Goal: Task Accomplishment & Management: Use online tool/utility

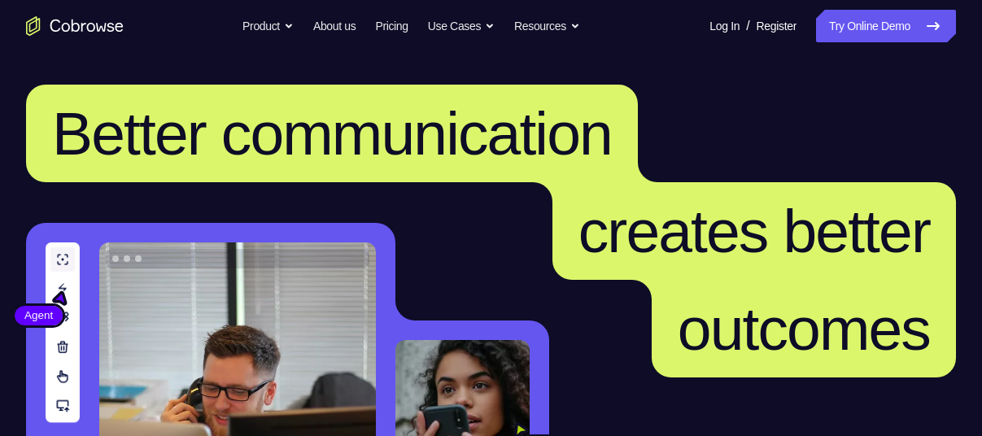
click at [853, 15] on link "Try Online Demo" at bounding box center [886, 26] width 140 height 33
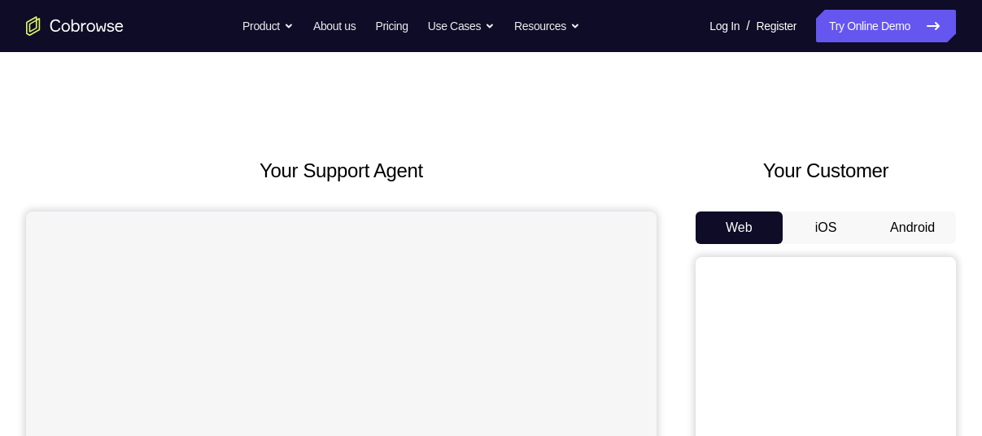
click at [896, 227] on button "Android" at bounding box center [912, 228] width 87 height 33
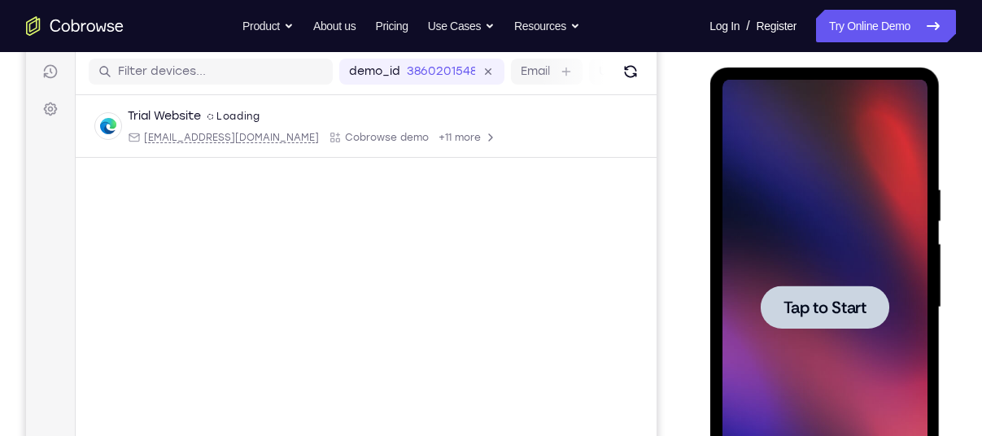
click at [813, 286] on div at bounding box center [824, 307] width 129 height 43
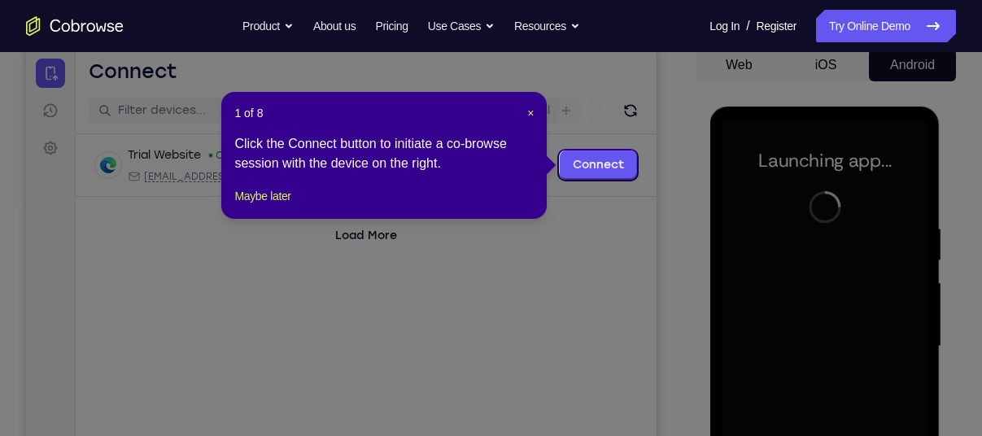
scroll to position [162, 0]
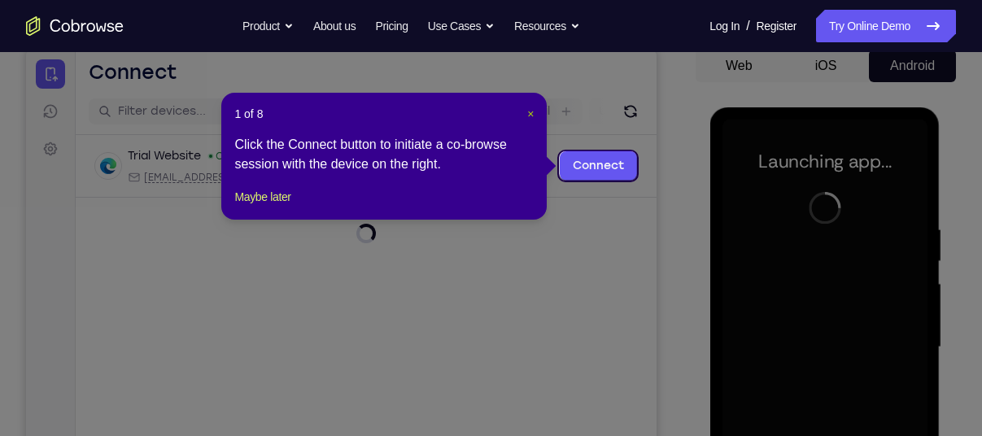
click at [530, 110] on span "×" at bounding box center [530, 113] width 7 height 13
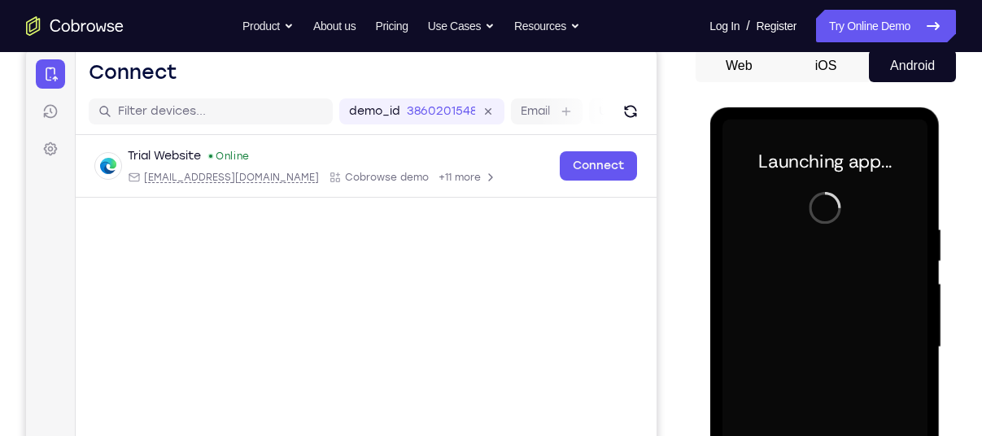
drag, startPoint x: 725, startPoint y: 219, endPoint x: 1416, endPoint y: 325, distance: 698.7
click at [709, 218] on html "Online web based iOS Simulators and Android Emulators. Run iPhone, iPad, Mobile…" at bounding box center [825, 351] width 232 height 488
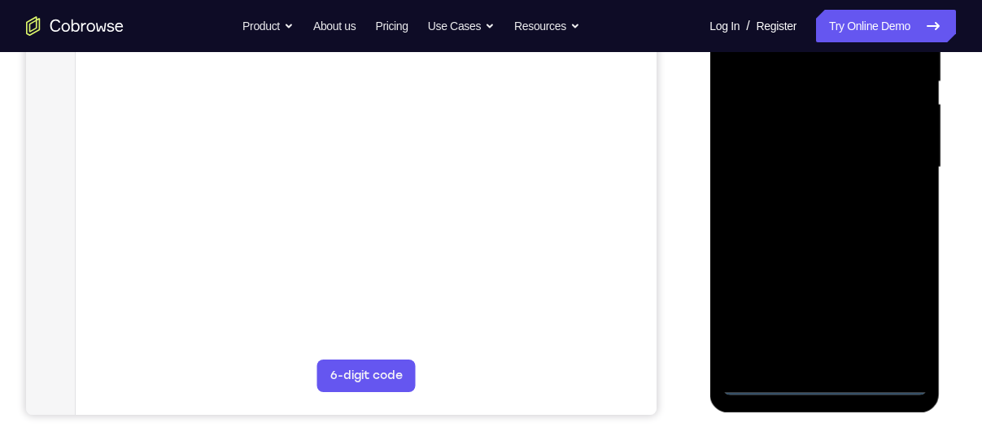
scroll to position [342, 0]
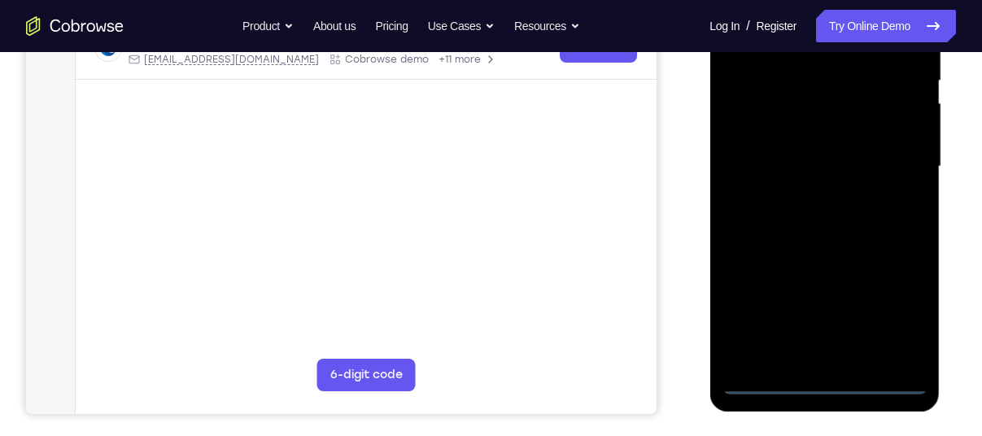
click at [824, 385] on div at bounding box center [824, 167] width 205 height 456
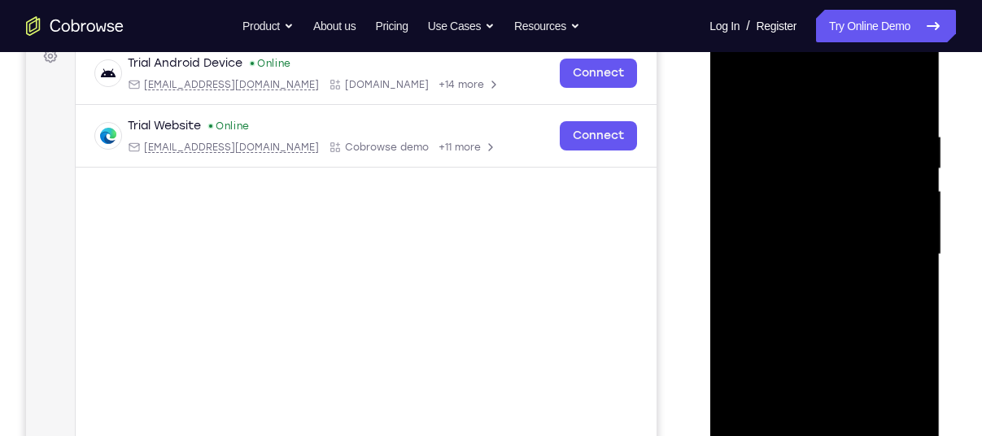
scroll to position [254, 0]
click at [892, 398] on div at bounding box center [824, 256] width 205 height 456
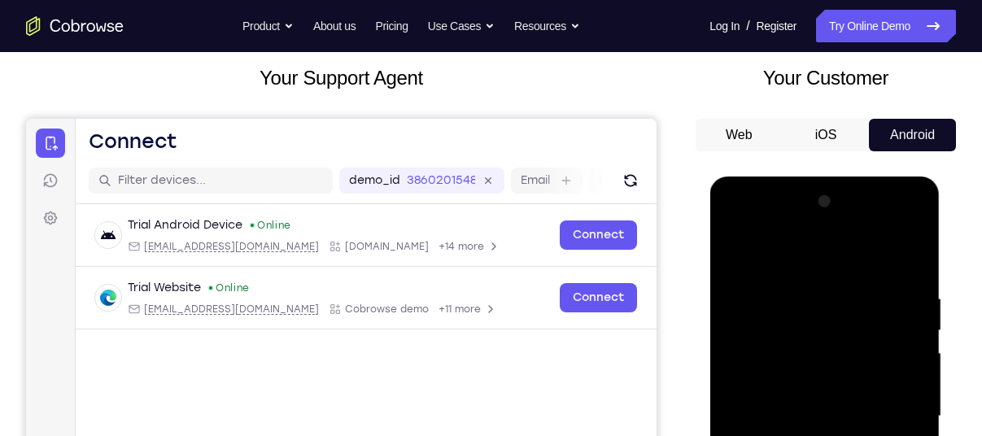
scroll to position [123, 0]
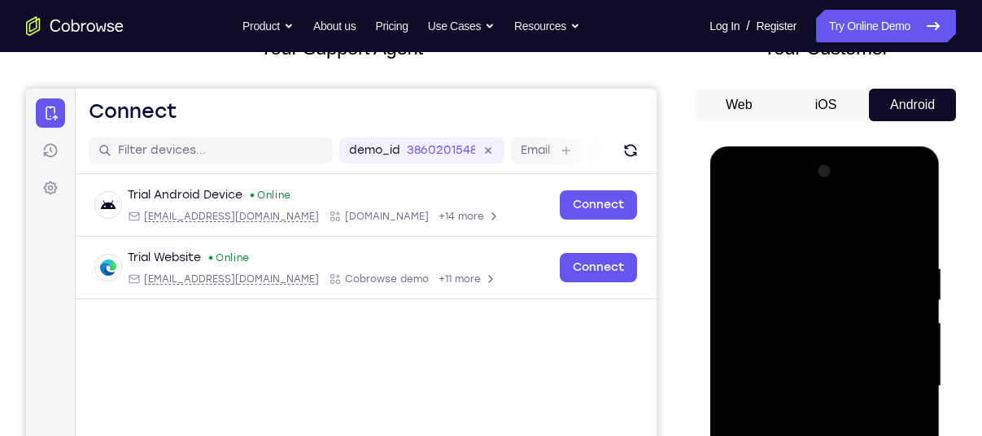
click at [735, 196] on div at bounding box center [824, 387] width 205 height 456
click at [759, 337] on div at bounding box center [824, 387] width 205 height 456
click at [768, 386] on div at bounding box center [824, 387] width 205 height 456
click at [753, 371] on div at bounding box center [824, 387] width 205 height 456
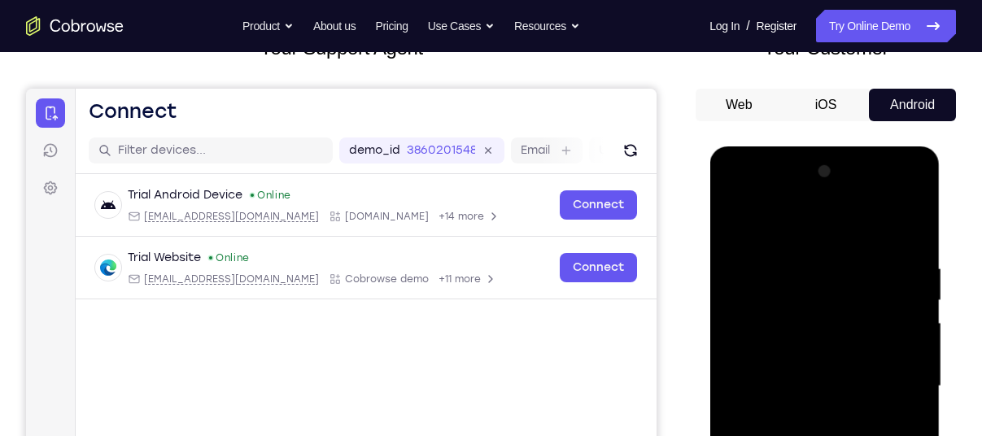
click at [819, 406] on div at bounding box center [824, 387] width 205 height 456
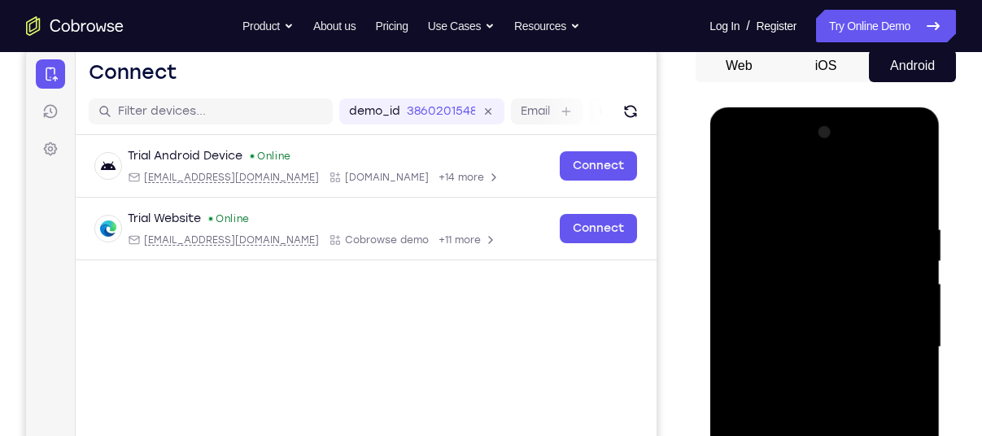
scroll to position [168, 0]
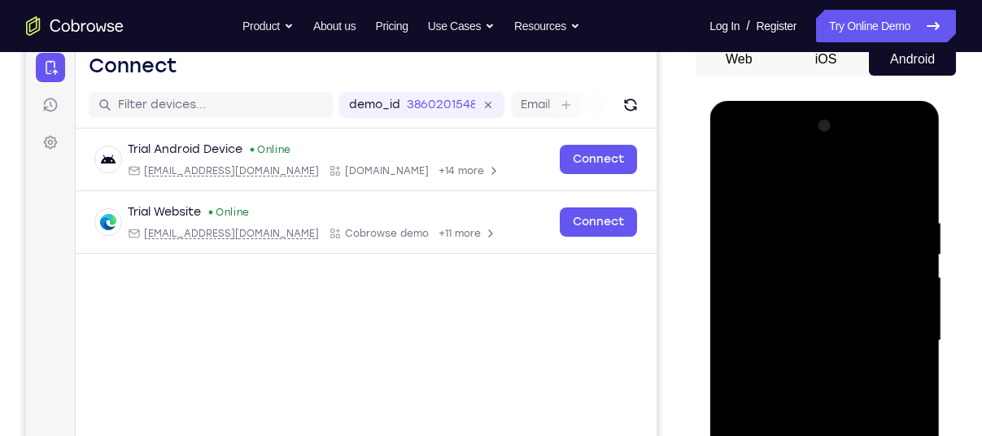
click at [811, 412] on div at bounding box center [824, 341] width 205 height 456
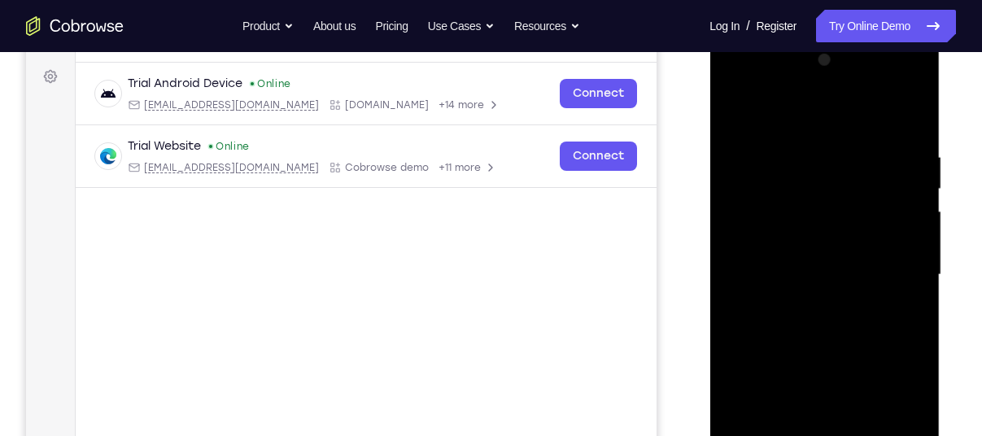
scroll to position [236, 0]
click at [891, 119] on div at bounding box center [824, 274] width 205 height 456
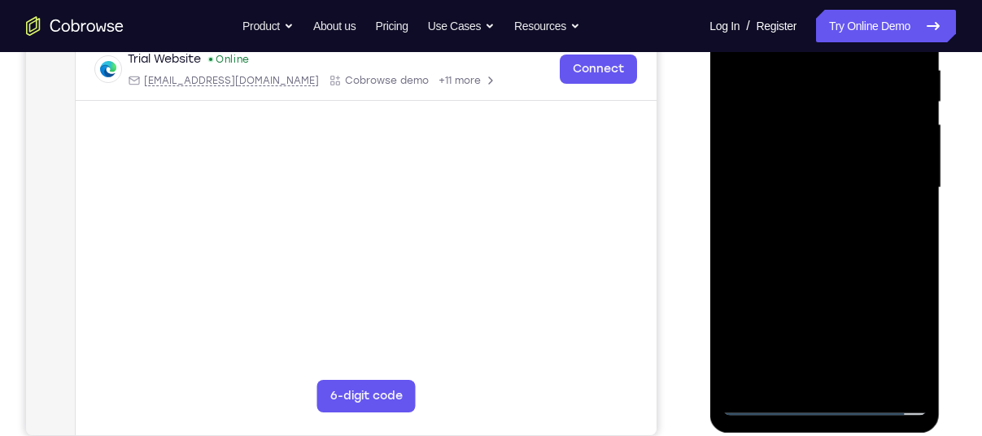
scroll to position [323, 0]
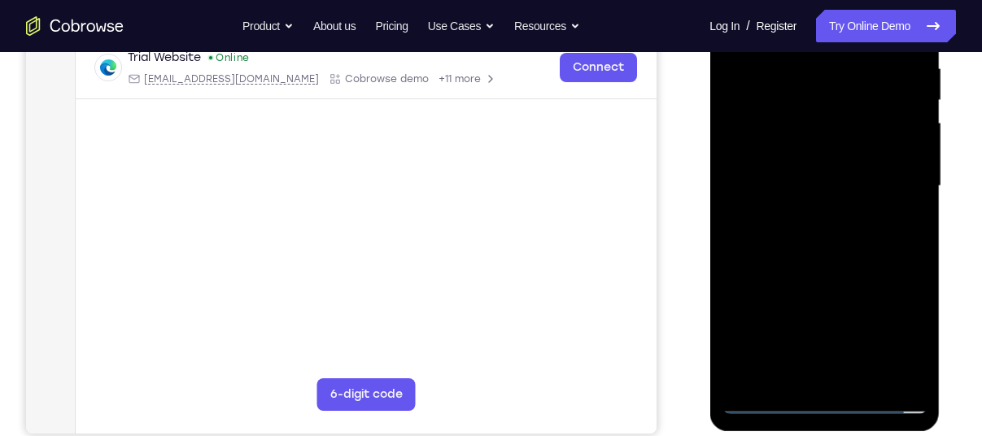
click at [808, 367] on div at bounding box center [824, 187] width 205 height 456
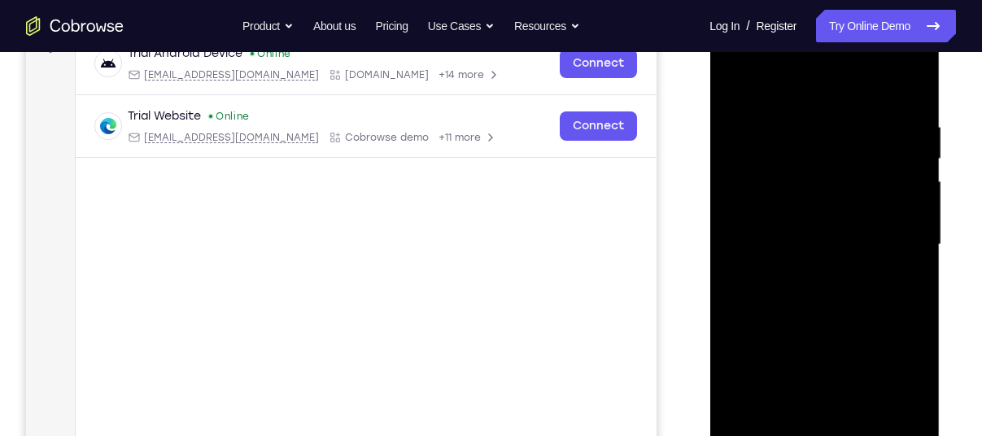
scroll to position [239, 0]
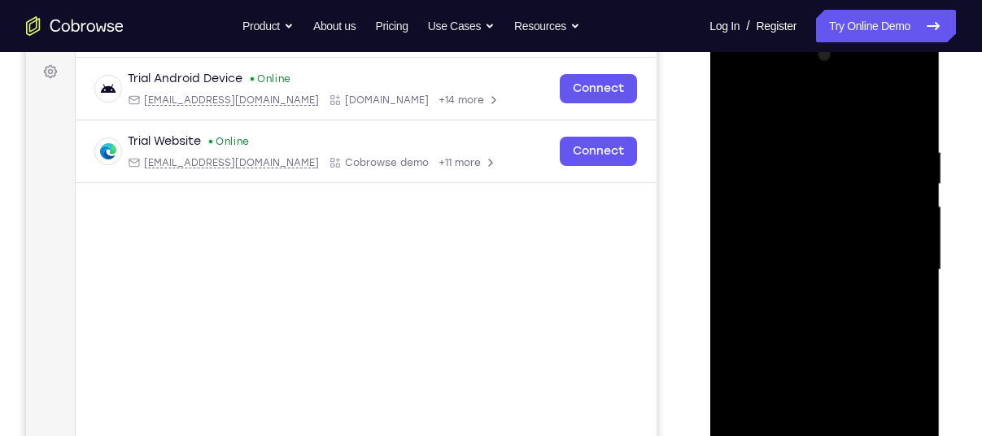
click at [883, 124] on div at bounding box center [824, 270] width 205 height 456
click at [827, 198] on div at bounding box center [824, 270] width 205 height 456
click at [750, 351] on div at bounding box center [824, 270] width 205 height 456
click at [809, 314] on div at bounding box center [824, 270] width 205 height 456
click at [796, 350] on div at bounding box center [824, 270] width 205 height 456
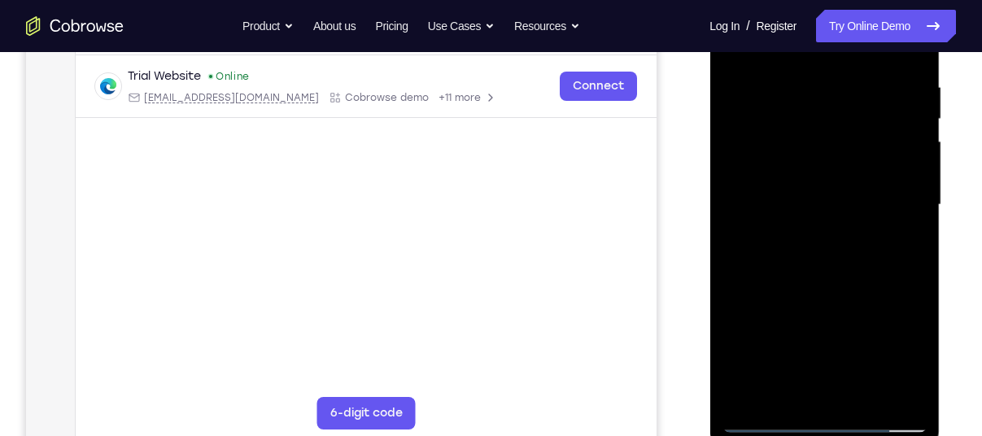
scroll to position [313, 0]
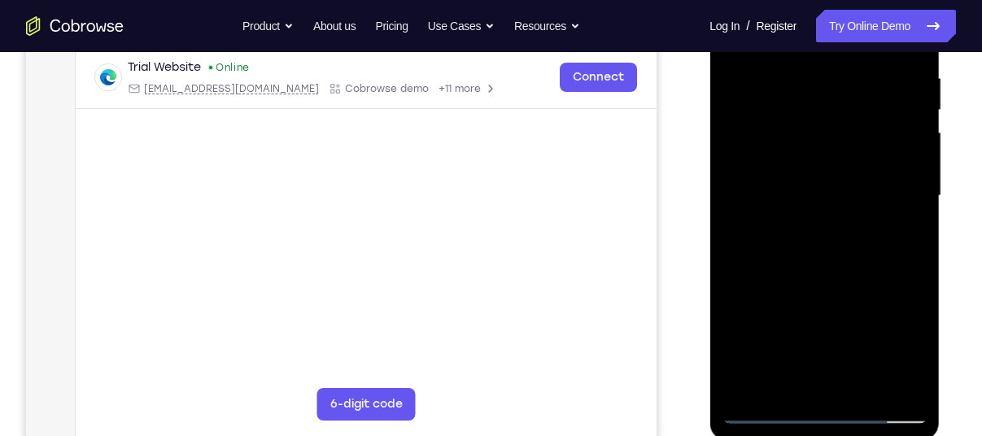
click at [851, 264] on div at bounding box center [824, 196] width 205 height 456
click at [796, 89] on div at bounding box center [824, 196] width 205 height 456
click at [798, 381] on div at bounding box center [824, 196] width 205 height 456
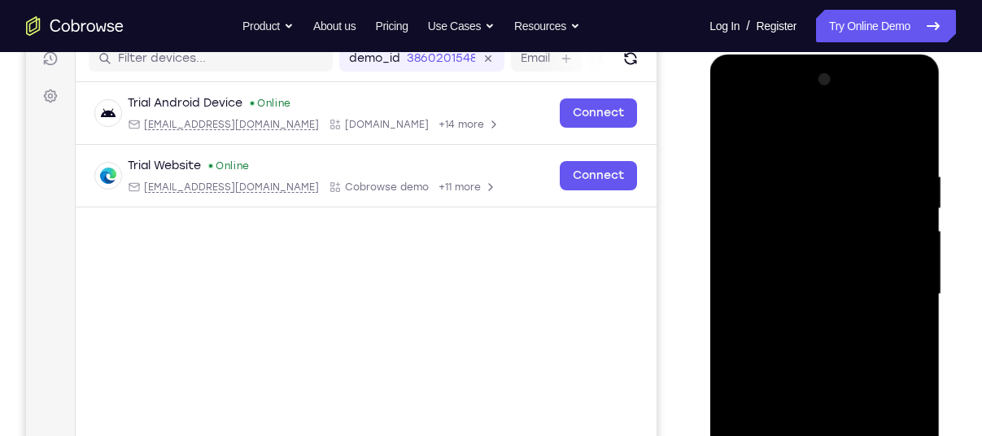
scroll to position [212, 0]
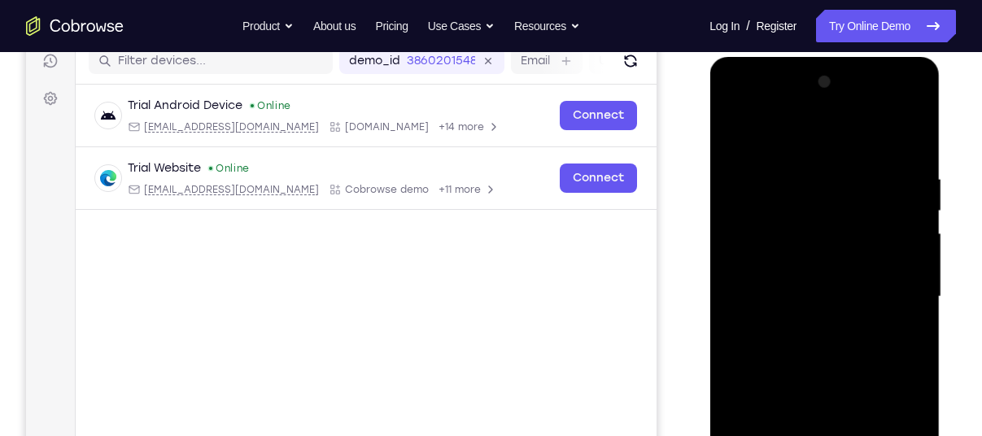
click at [914, 100] on div at bounding box center [824, 297] width 205 height 456
click at [782, 148] on div at bounding box center [824, 297] width 205 height 456
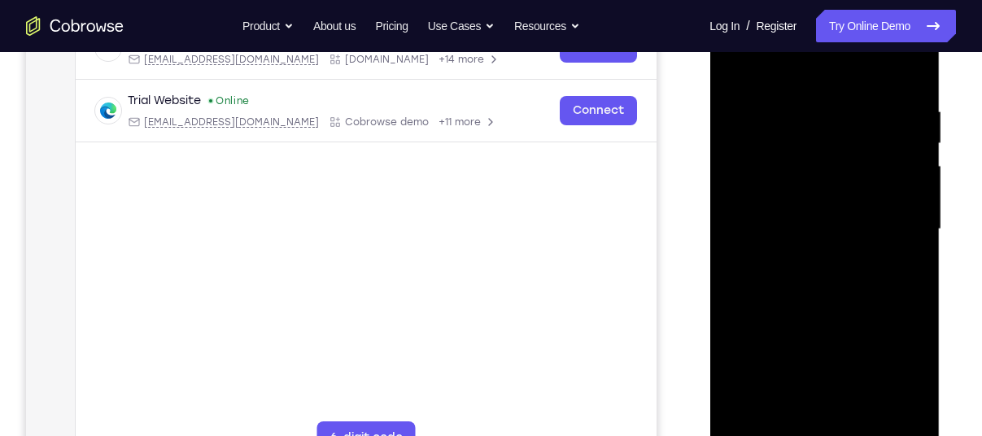
scroll to position [285, 0]
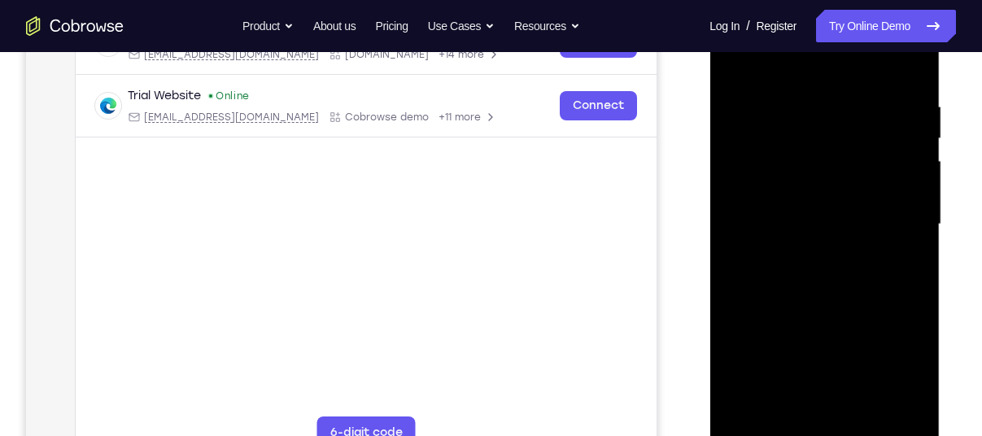
click at [897, 404] on div at bounding box center [824, 225] width 205 height 456
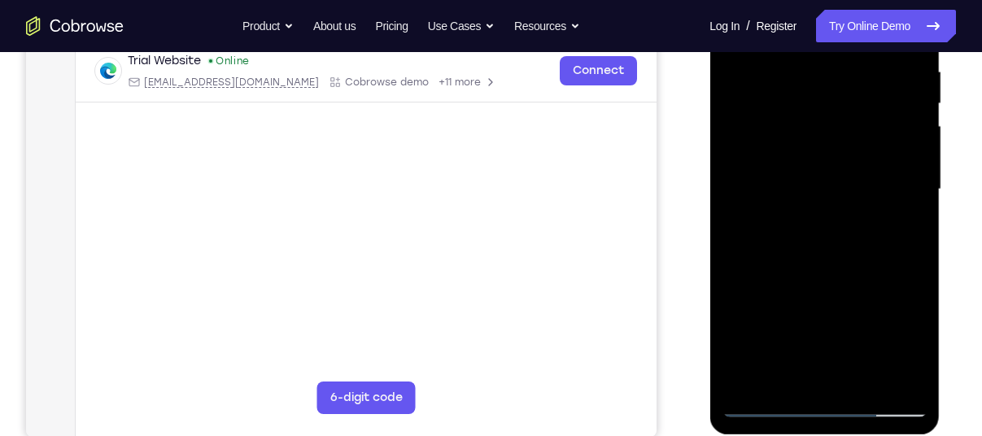
scroll to position [338, 0]
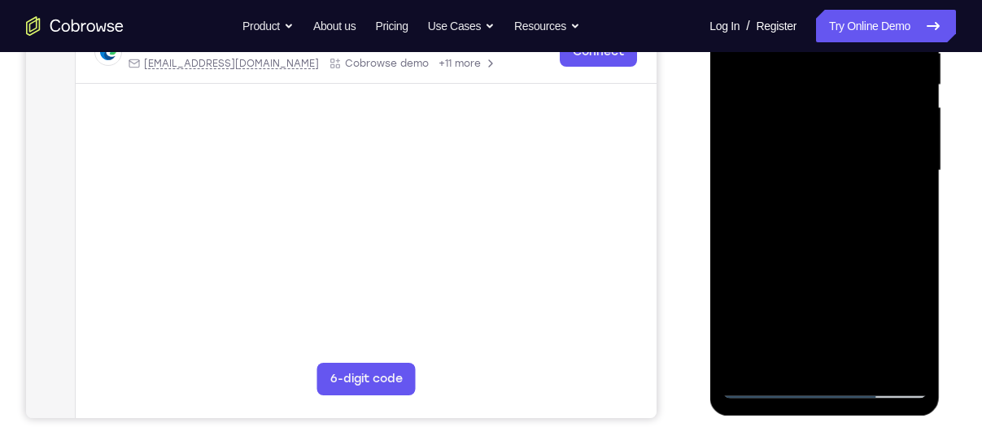
click at [770, 384] on div at bounding box center [824, 171] width 205 height 456
click at [783, 357] on div at bounding box center [824, 171] width 205 height 456
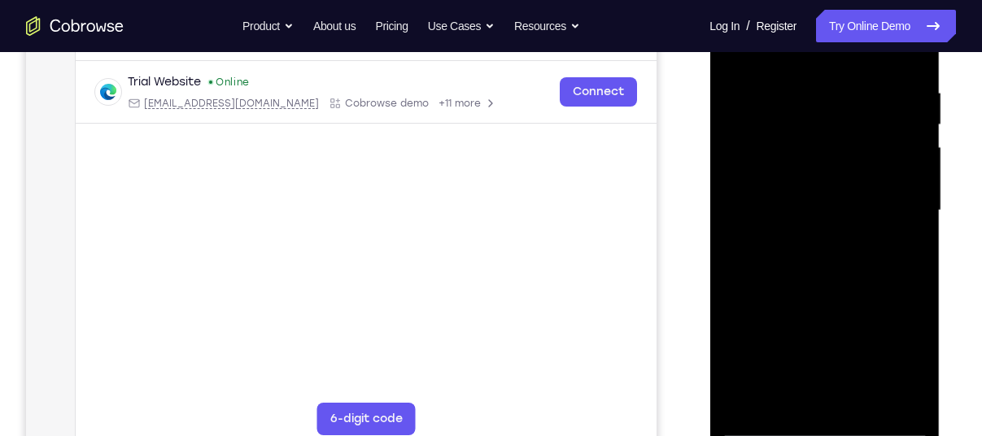
scroll to position [286, 0]
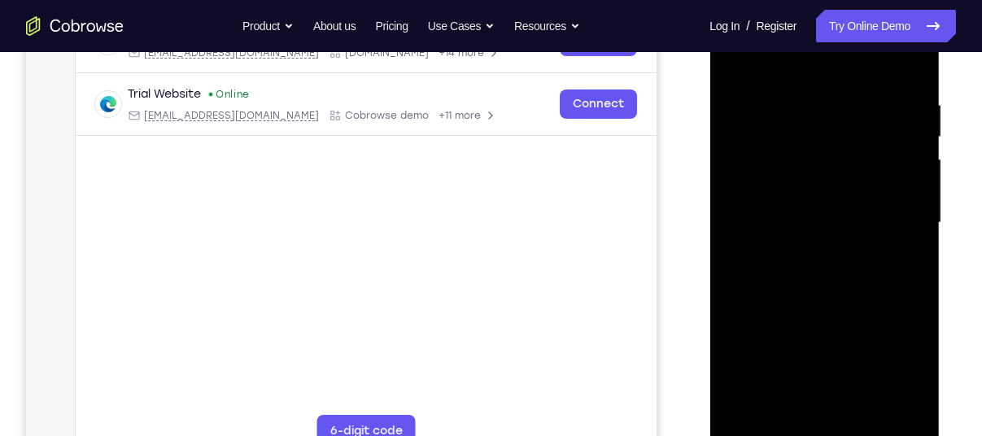
click at [840, 325] on div at bounding box center [824, 223] width 205 height 456
click at [726, 352] on div at bounding box center [824, 223] width 205 height 456
click at [818, 353] on div at bounding box center [824, 223] width 205 height 456
click at [858, 349] on div at bounding box center [824, 223] width 205 height 456
click at [833, 405] on div at bounding box center [824, 223] width 205 height 456
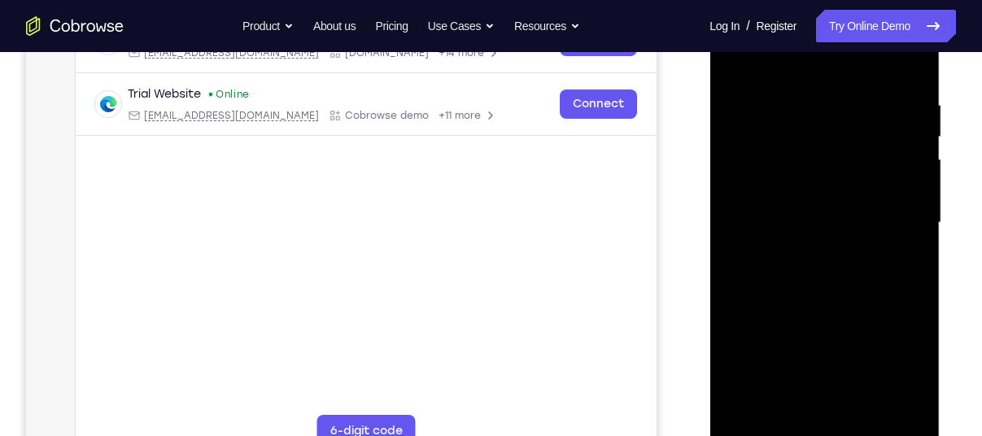
click at [827, 346] on div at bounding box center [824, 223] width 205 height 456
click at [805, 347] on div at bounding box center [824, 223] width 205 height 456
click at [841, 325] on div at bounding box center [824, 223] width 205 height 456
click at [774, 348] on div at bounding box center [824, 223] width 205 height 456
click at [862, 353] on div at bounding box center [824, 223] width 205 height 456
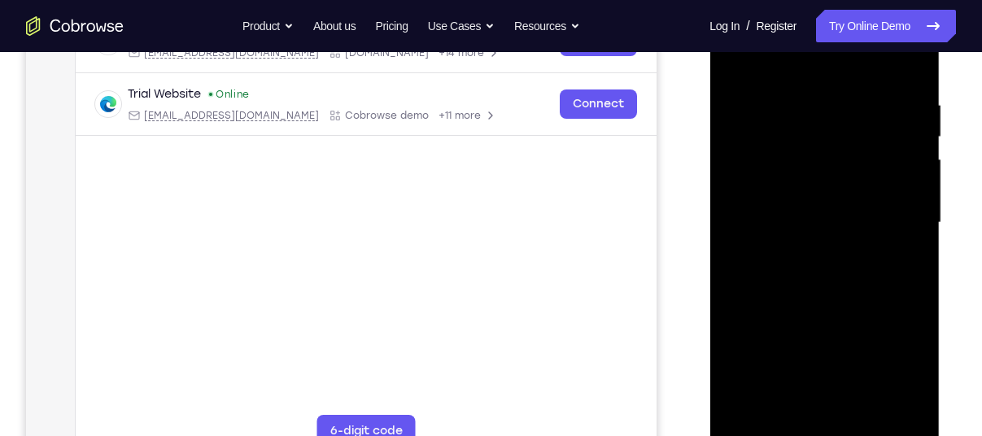
click at [843, 415] on div at bounding box center [824, 223] width 205 height 456
click at [840, 385] on div at bounding box center [824, 223] width 205 height 456
click at [896, 347] on div at bounding box center [824, 223] width 205 height 456
click at [894, 369] on div at bounding box center [824, 223] width 205 height 456
click at [827, 345] on div at bounding box center [824, 223] width 205 height 456
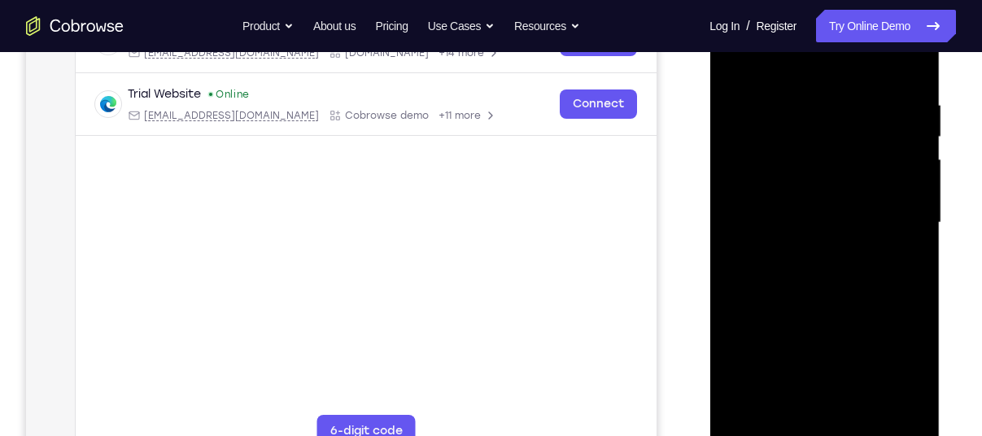
click at [818, 411] on div at bounding box center [824, 223] width 205 height 456
click at [772, 356] on div at bounding box center [824, 223] width 205 height 456
click at [841, 320] on div at bounding box center [824, 223] width 205 height 456
click at [859, 354] on div at bounding box center [824, 223] width 205 height 456
click at [768, 351] on div at bounding box center [824, 223] width 205 height 456
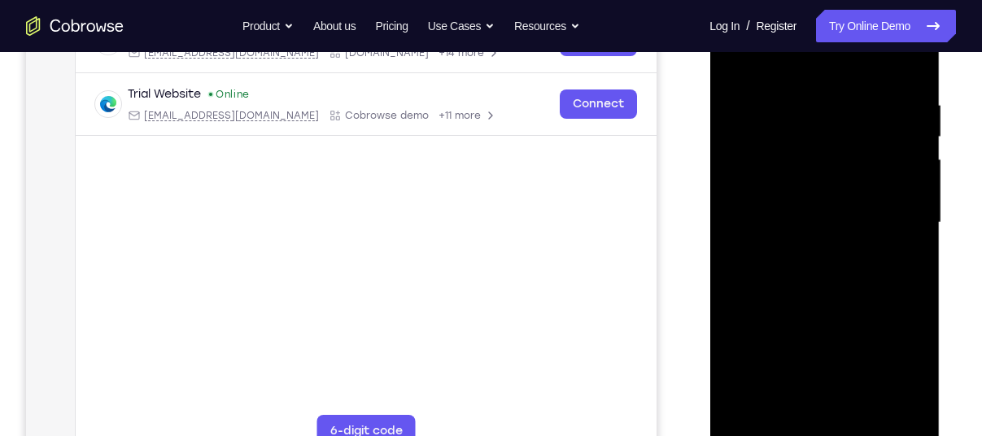
click at [912, 272] on div at bounding box center [824, 223] width 205 height 456
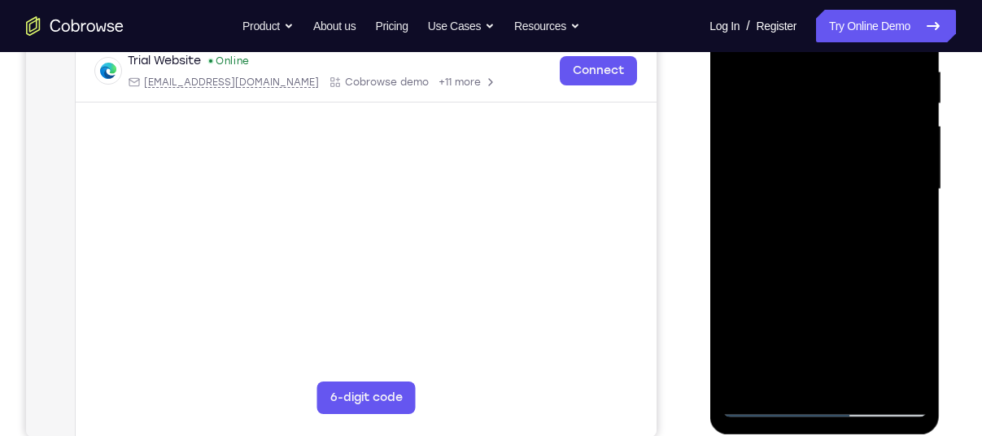
scroll to position [323, 0]
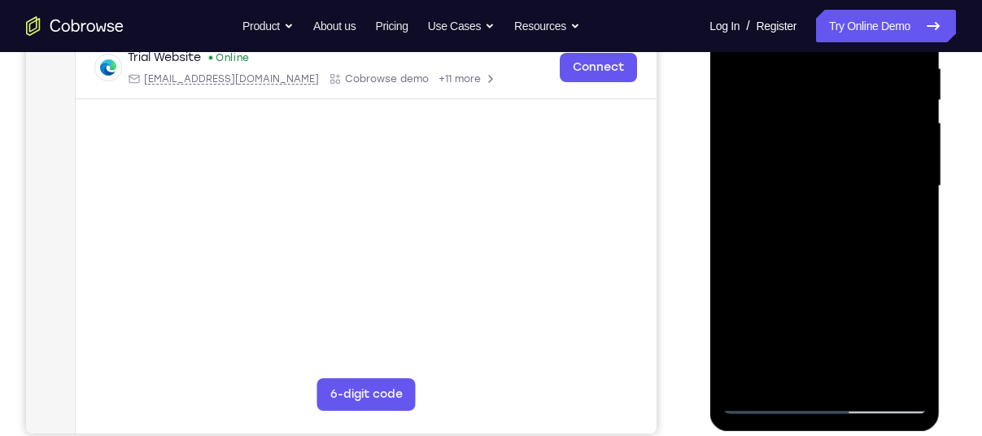
click at [768, 402] on div at bounding box center [824, 187] width 205 height 456
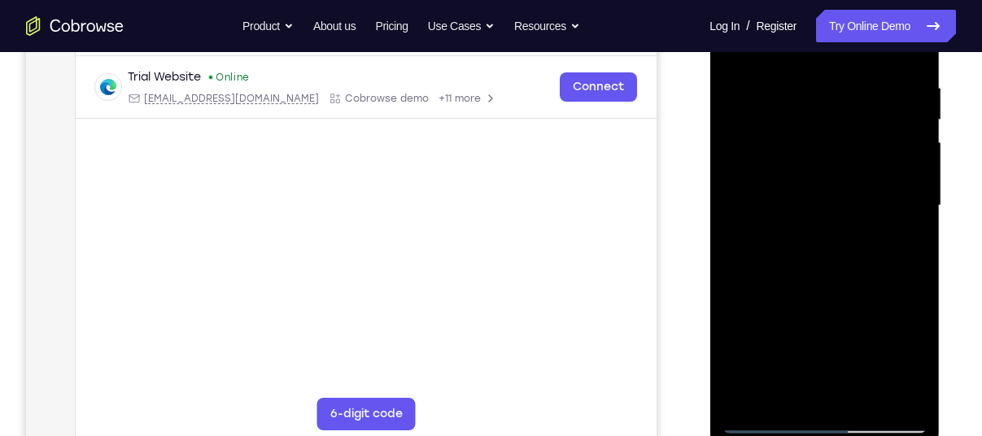
scroll to position [302, 0]
click at [766, 416] on div at bounding box center [824, 208] width 205 height 456
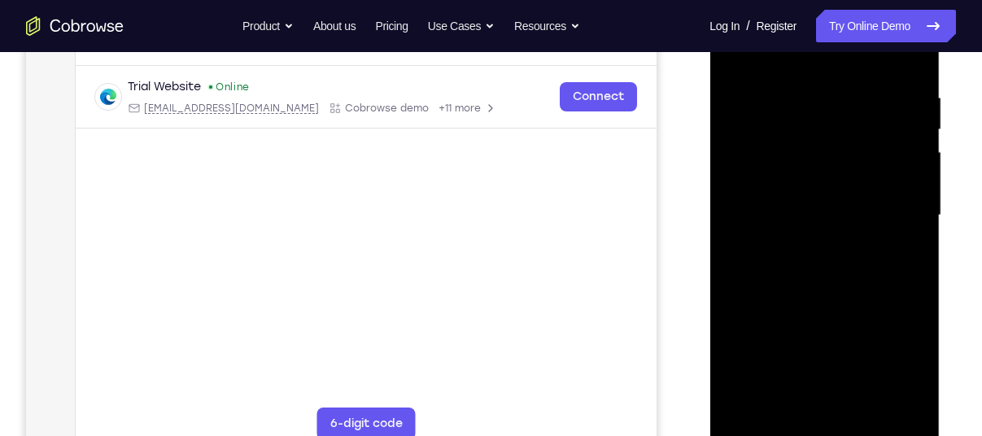
scroll to position [284, 0]
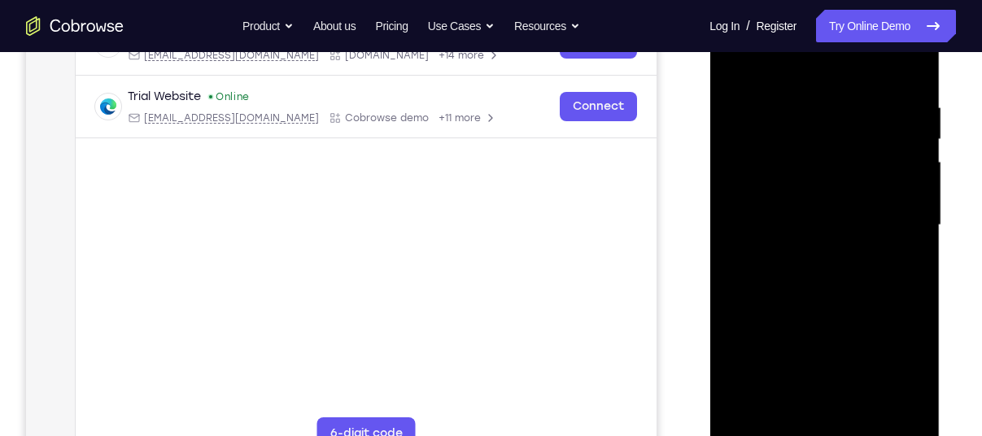
click at [731, 81] on div at bounding box center [824, 226] width 205 height 456
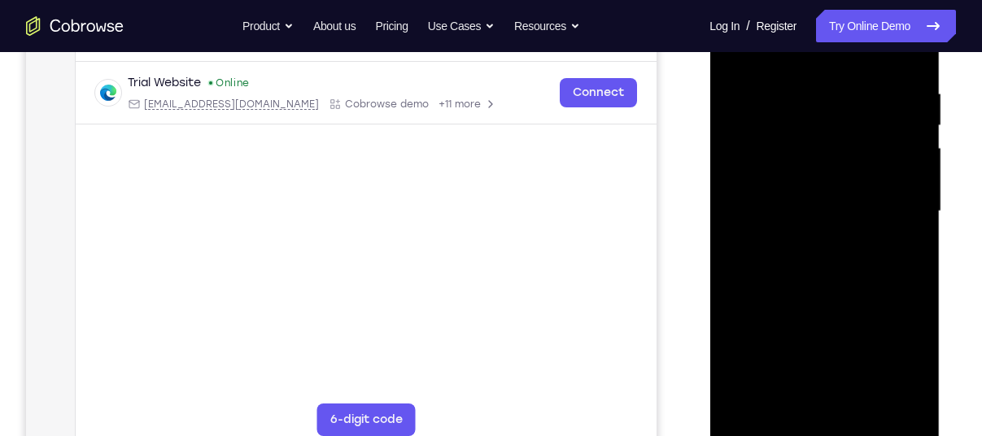
scroll to position [302, 0]
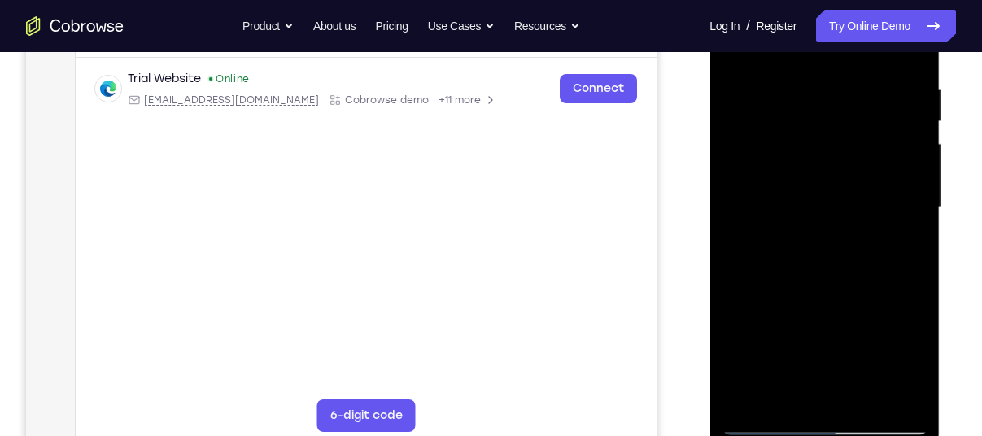
click at [819, 217] on div at bounding box center [824, 208] width 205 height 456
click at [765, 422] on div at bounding box center [824, 208] width 205 height 456
click at [800, 351] on div at bounding box center [824, 208] width 205 height 456
click at [861, 308] on div at bounding box center [824, 208] width 205 height 456
click at [844, 365] on div at bounding box center [824, 208] width 205 height 456
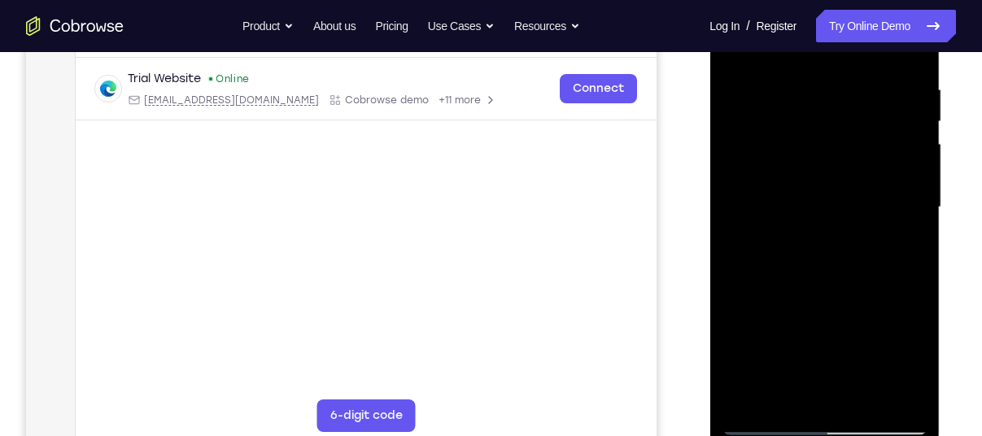
click at [836, 387] on div at bounding box center [824, 208] width 205 height 456
click at [819, 326] on div at bounding box center [824, 208] width 205 height 456
click at [854, 330] on div at bounding box center [824, 208] width 205 height 456
drag, startPoint x: 853, startPoint y: 330, endPoint x: 914, endPoint y: 359, distance: 68.1
click at [914, 359] on div at bounding box center [824, 208] width 205 height 456
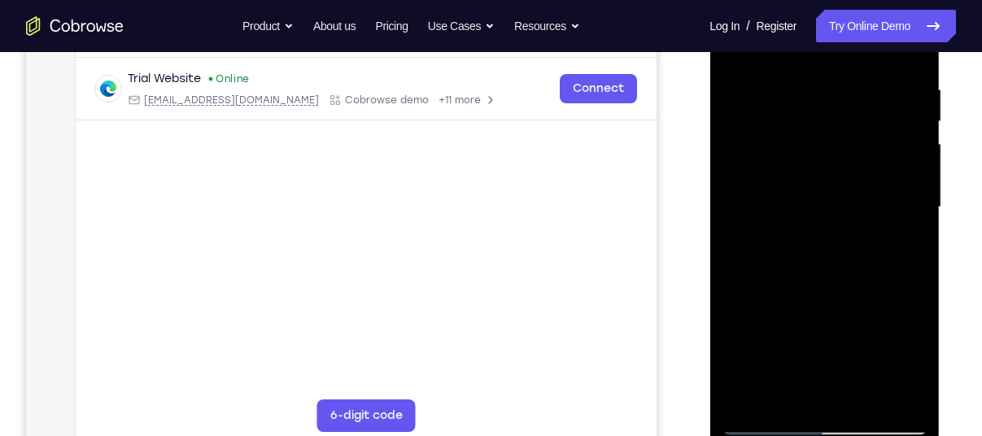
click at [839, 334] on div at bounding box center [824, 208] width 205 height 456
click at [827, 394] on div at bounding box center [824, 208] width 205 height 456
click at [789, 337] on div at bounding box center [824, 208] width 205 height 456
click at [839, 330] on div at bounding box center [824, 208] width 205 height 456
click at [785, 364] on div at bounding box center [824, 208] width 205 height 456
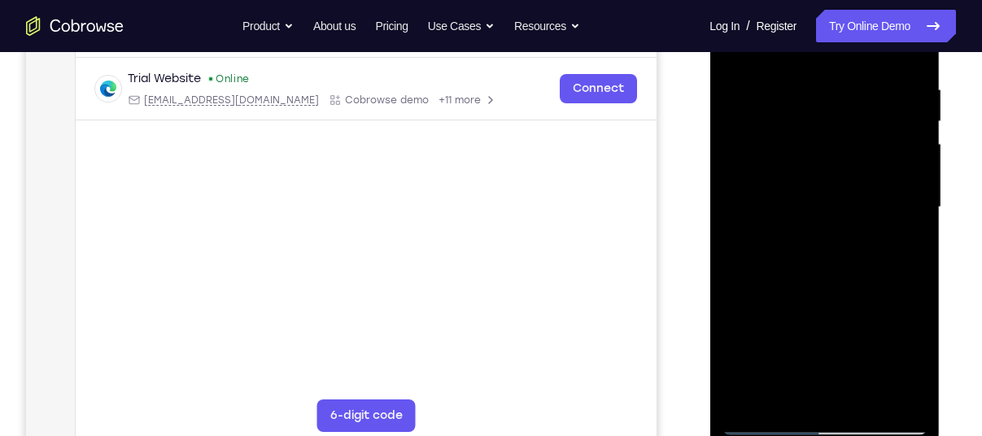
click at [844, 368] on div at bounding box center [824, 208] width 205 height 456
click at [901, 308] on div at bounding box center [824, 208] width 205 height 456
click at [842, 388] on div at bounding box center [824, 208] width 205 height 456
drag, startPoint x: 825, startPoint y: 325, endPoint x: 810, endPoint y: 327, distance: 14.8
click at [810, 327] on div at bounding box center [824, 208] width 205 height 456
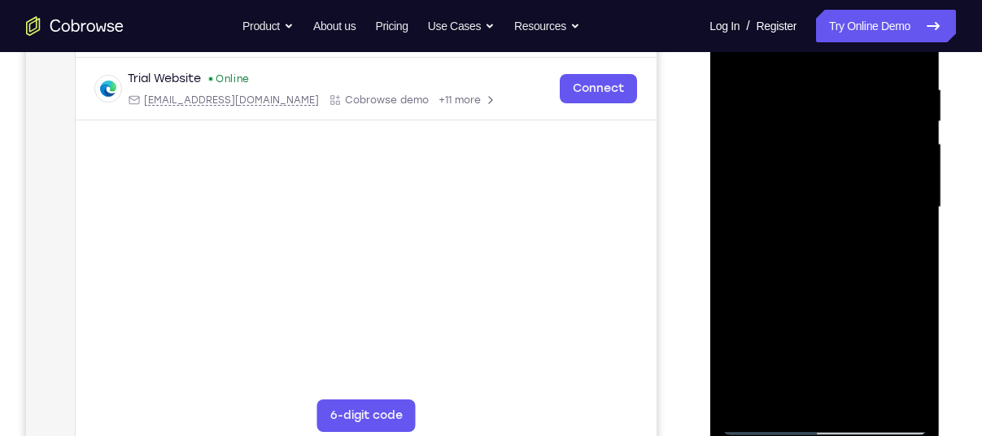
click at [810, 327] on div at bounding box center [824, 208] width 205 height 456
click at [915, 360] on div at bounding box center [824, 208] width 205 height 456
click at [824, 334] on div at bounding box center [824, 208] width 205 height 456
click at [805, 334] on div at bounding box center [824, 208] width 205 height 456
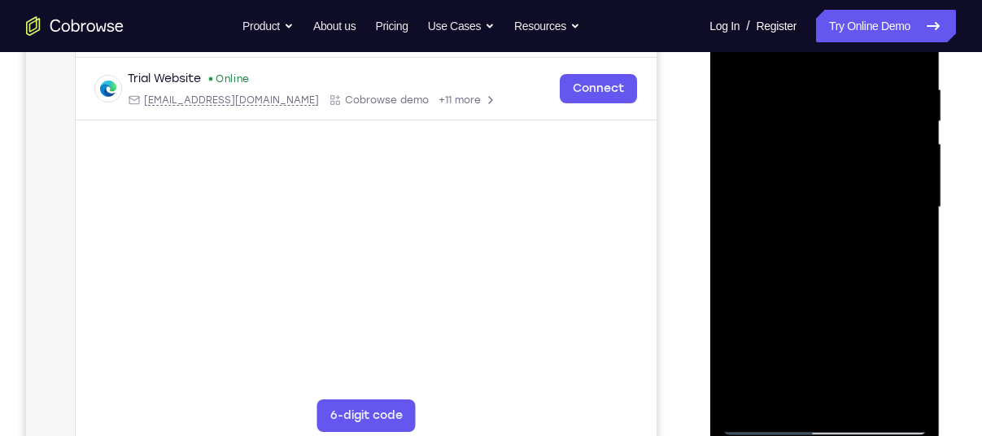
click at [735, 331] on div at bounding box center [824, 208] width 205 height 456
click at [818, 306] on div at bounding box center [824, 208] width 205 height 456
click at [805, 337] on div at bounding box center [824, 208] width 205 height 456
click at [829, 394] on div at bounding box center [824, 208] width 205 height 456
click at [822, 327] on div at bounding box center [824, 208] width 205 height 456
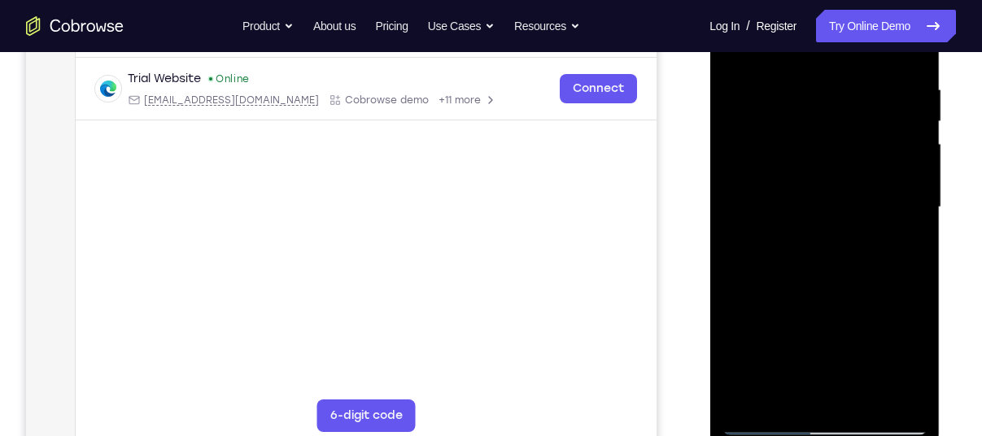
click at [751, 308] on div at bounding box center [824, 208] width 205 height 456
click at [801, 337] on div at bounding box center [824, 208] width 205 height 456
click at [819, 335] on div at bounding box center [824, 208] width 205 height 456
click at [910, 246] on div at bounding box center [824, 208] width 205 height 456
drag, startPoint x: 204, startPoint y: 392, endPoint x: 958, endPoint y: 390, distance: 753.3
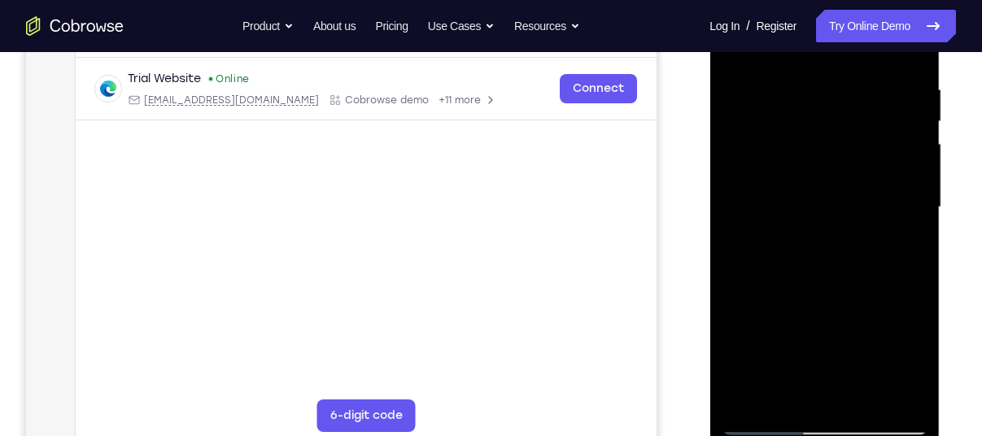
click at [958, 390] on div "Your Support Agent Your Customer Web iOS Android Next Steps We’d be happy to gi…" at bounding box center [491, 286] width 982 height 1073
click at [919, 365] on div at bounding box center [824, 208] width 205 height 456
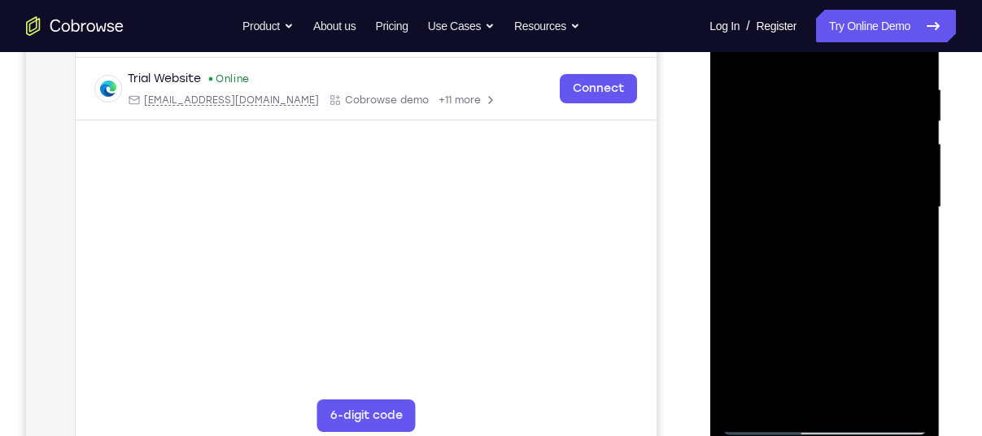
click at [920, 366] on div at bounding box center [824, 208] width 205 height 456
click at [826, 332] on div at bounding box center [824, 208] width 205 height 456
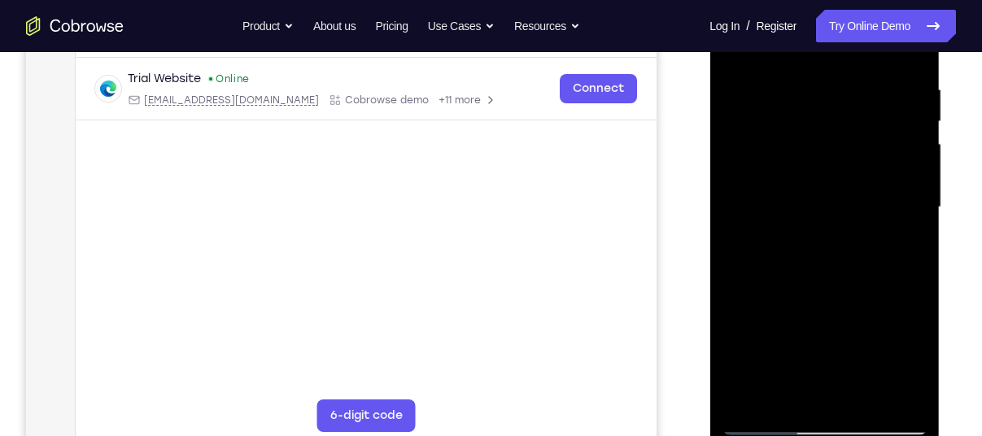
click at [754, 307] on div at bounding box center [824, 208] width 205 height 456
click at [810, 342] on div at bounding box center [824, 208] width 205 height 456
click at [830, 338] on div at bounding box center [824, 208] width 205 height 456
click at [824, 394] on div at bounding box center [824, 208] width 205 height 456
click at [909, 251] on div at bounding box center [824, 208] width 205 height 456
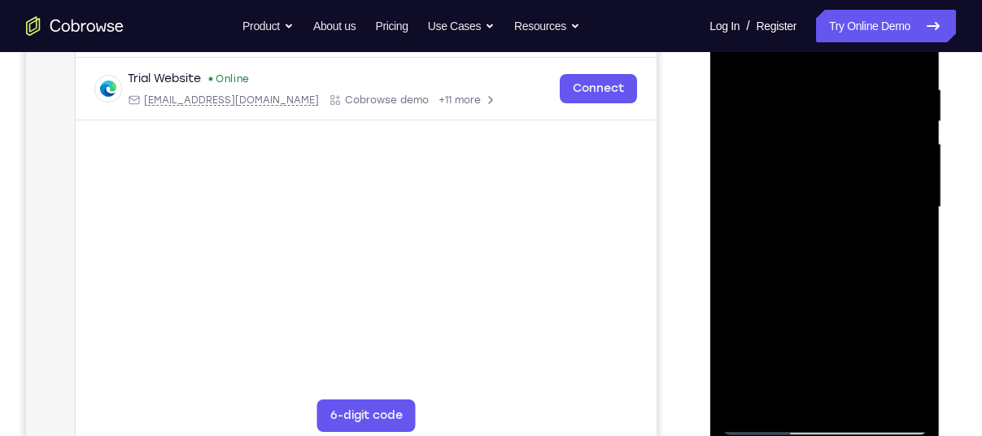
click at [751, 302] on div at bounding box center [824, 208] width 205 height 456
click at [762, 260] on div at bounding box center [824, 208] width 205 height 456
click at [774, 420] on div at bounding box center [824, 208] width 205 height 456
click at [766, 422] on div at bounding box center [824, 208] width 205 height 456
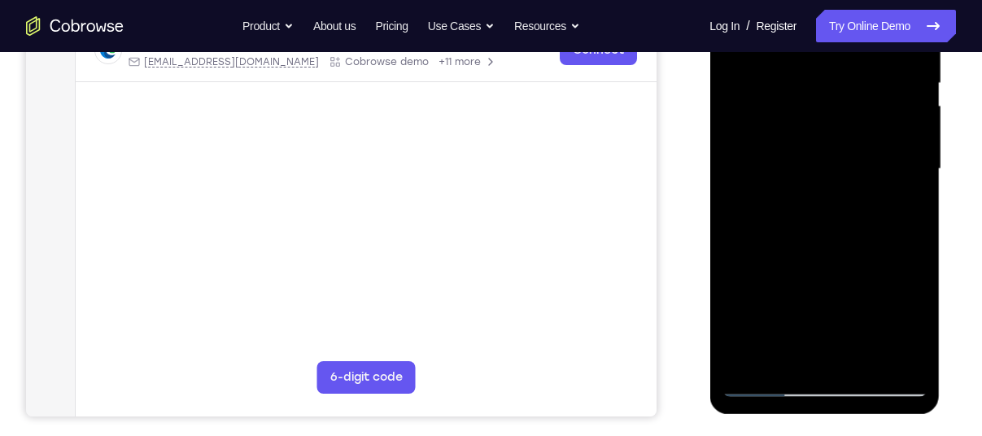
scroll to position [346, 0]
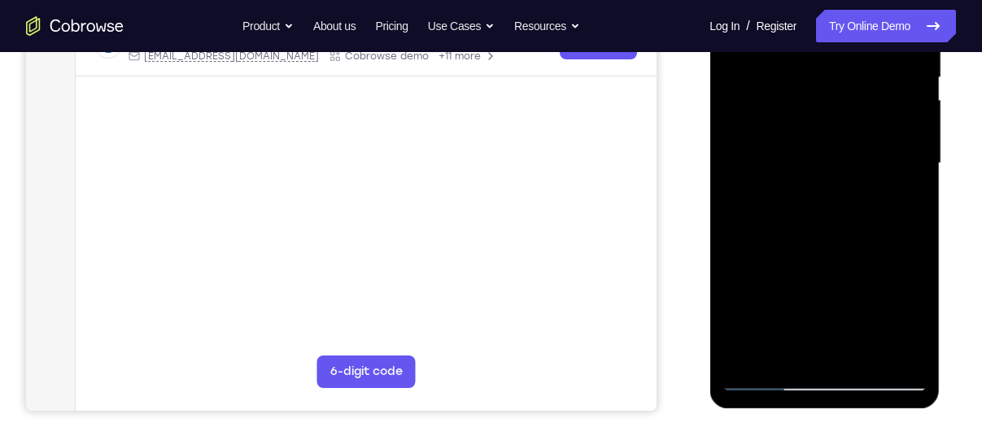
click at [796, 339] on div at bounding box center [824, 164] width 205 height 456
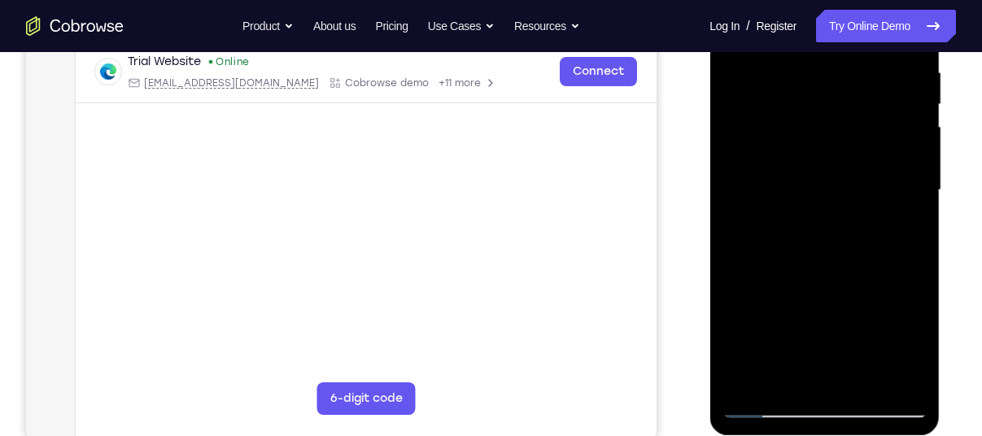
click at [772, 341] on div at bounding box center [824, 191] width 205 height 456
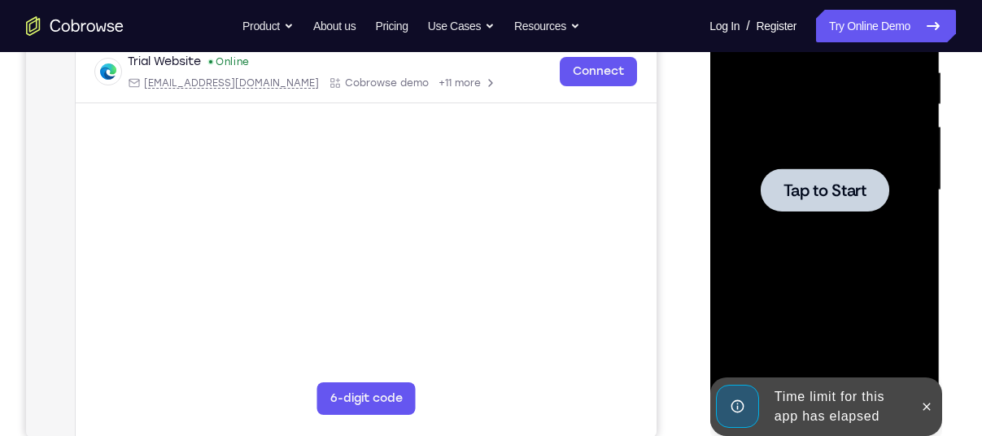
click at [818, 183] on span "Tap to Start" at bounding box center [824, 190] width 83 height 16
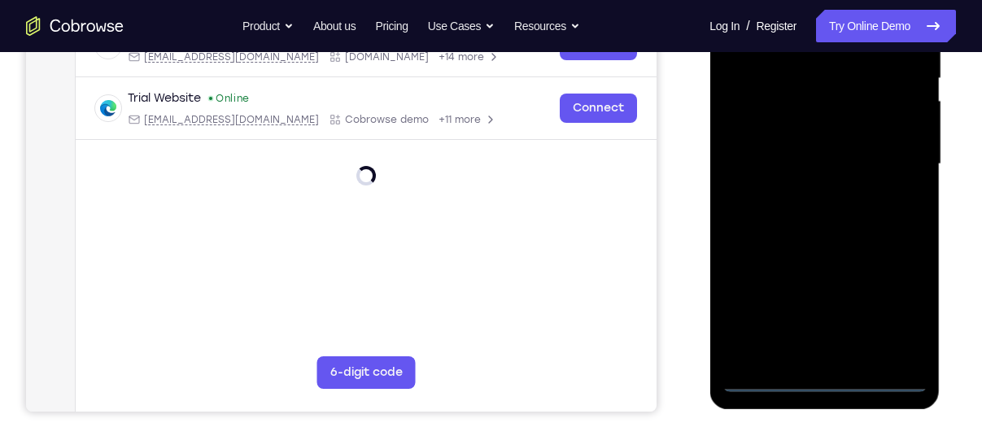
scroll to position [346, 0]
click at [819, 377] on div at bounding box center [824, 164] width 205 height 456
click at [899, 317] on div at bounding box center [824, 164] width 205 height 456
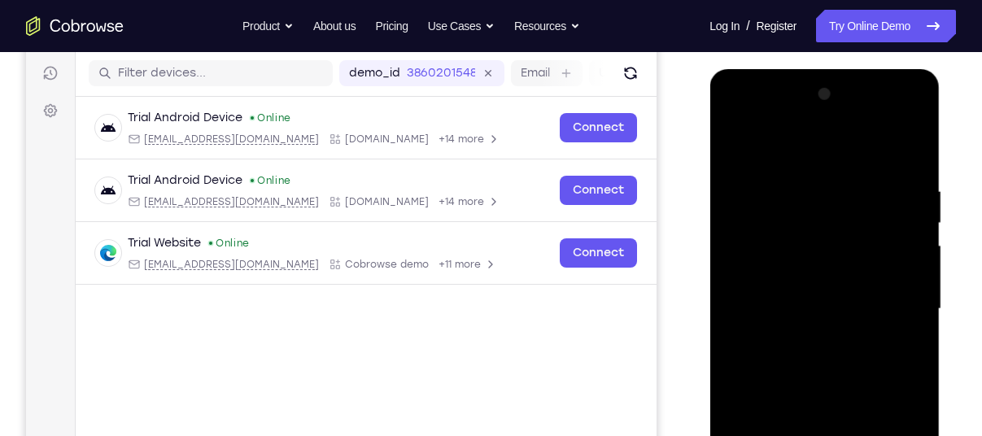
scroll to position [247, 0]
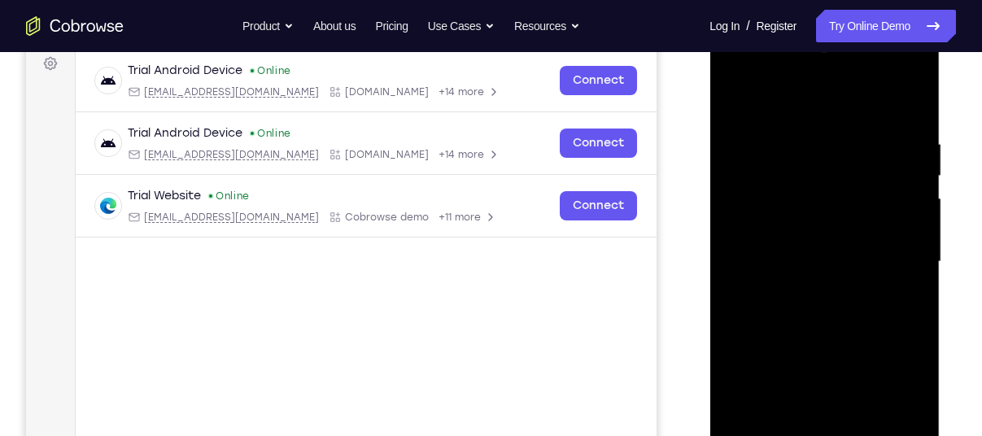
click at [747, 72] on div at bounding box center [824, 262] width 205 height 456
click at [889, 260] on div at bounding box center [824, 262] width 205 height 456
click at [807, 284] on div at bounding box center [824, 262] width 205 height 456
click at [756, 254] on div at bounding box center [824, 262] width 205 height 456
click at [758, 229] on div at bounding box center [824, 262] width 205 height 456
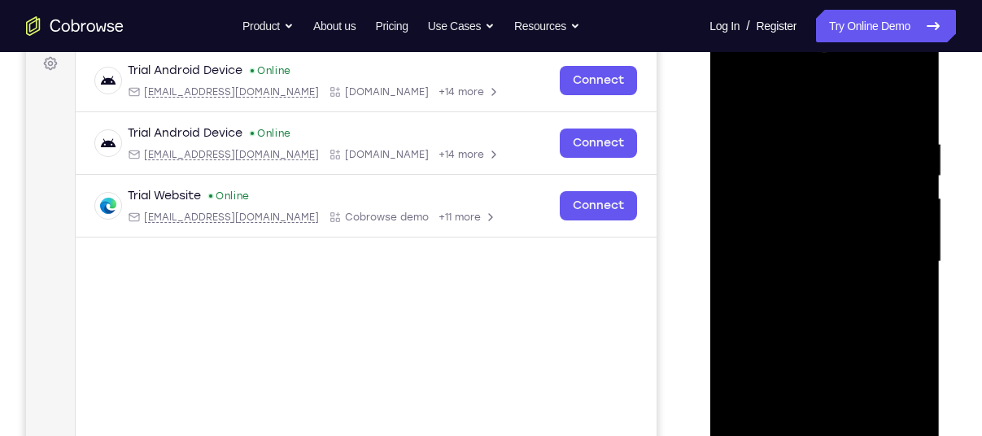
click at [814, 260] on div at bounding box center [824, 262] width 205 height 456
click at [829, 321] on div at bounding box center [824, 262] width 205 height 456
click at [838, 306] on div at bounding box center [824, 262] width 205 height 456
click at [894, 111] on div at bounding box center [824, 262] width 205 height 456
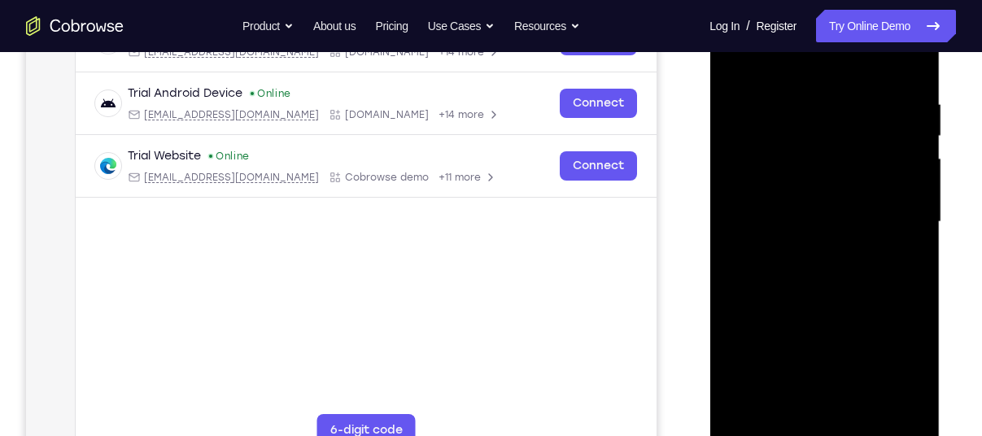
scroll to position [290, 0]
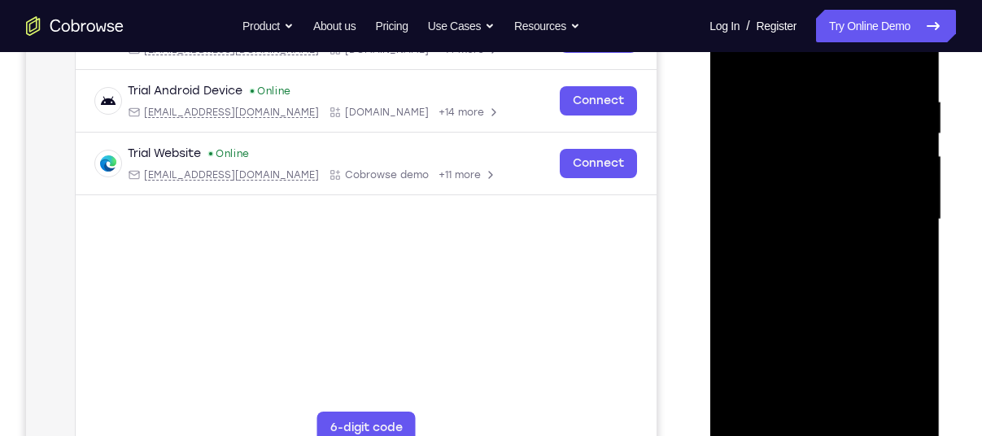
click at [818, 260] on div at bounding box center [824, 220] width 205 height 456
click at [865, 411] on div at bounding box center [824, 220] width 205 height 456
click at [836, 301] on div at bounding box center [824, 220] width 205 height 456
click at [805, 277] on div at bounding box center [824, 220] width 205 height 456
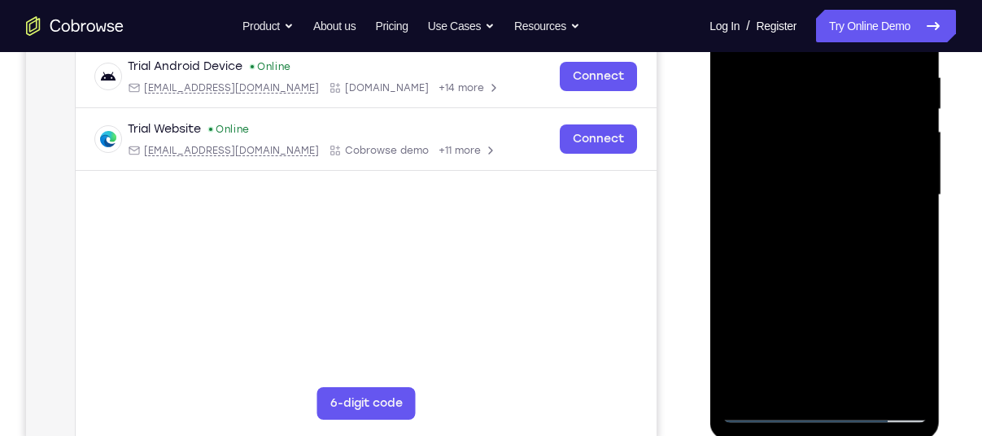
scroll to position [315, 0]
click at [783, 377] on div at bounding box center [824, 195] width 205 height 456
click at [909, 351] on div at bounding box center [824, 195] width 205 height 456
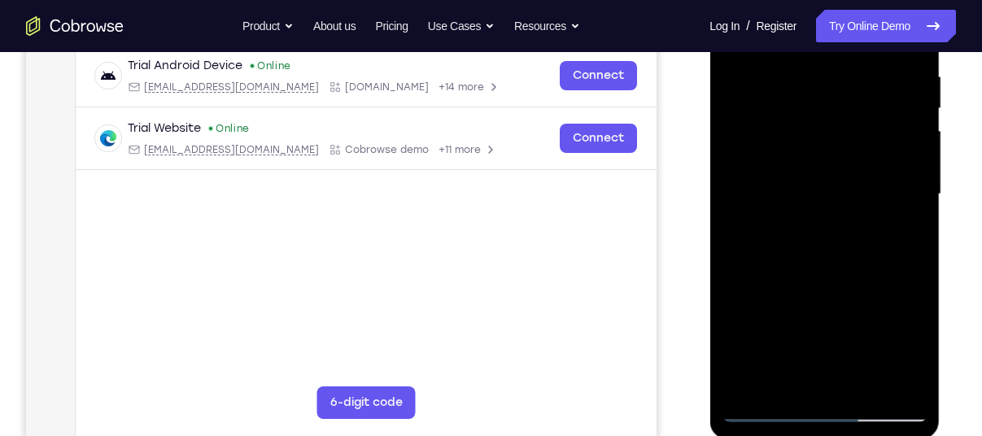
click at [915, 351] on div at bounding box center [824, 195] width 205 height 456
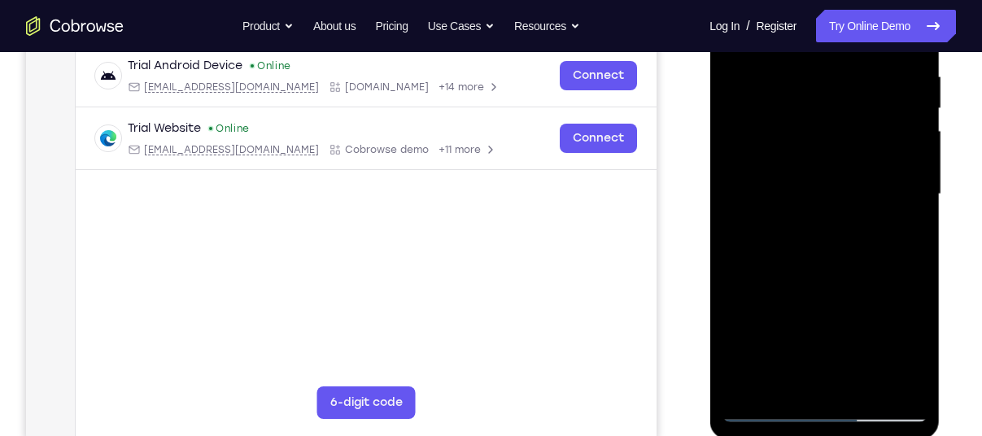
click at [915, 351] on div at bounding box center [824, 195] width 205 height 456
click at [907, 341] on div at bounding box center [824, 195] width 205 height 456
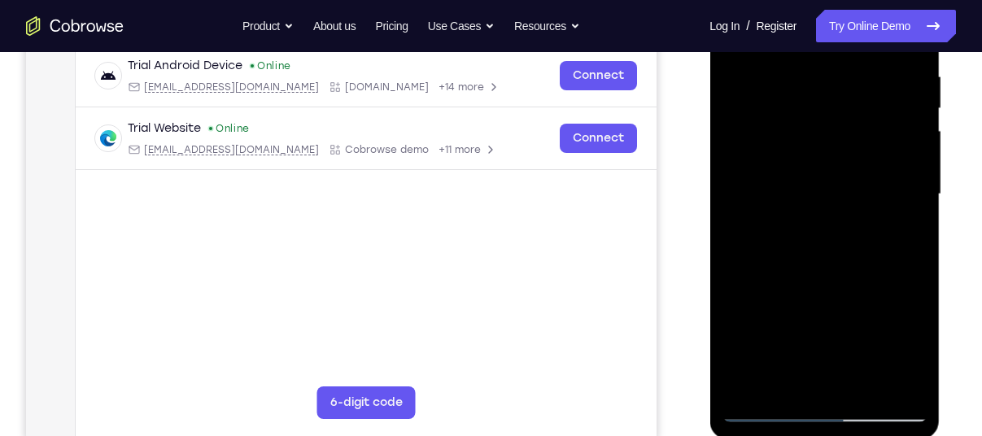
click at [907, 341] on div at bounding box center [824, 195] width 205 height 456
click at [902, 231] on div at bounding box center [824, 195] width 205 height 456
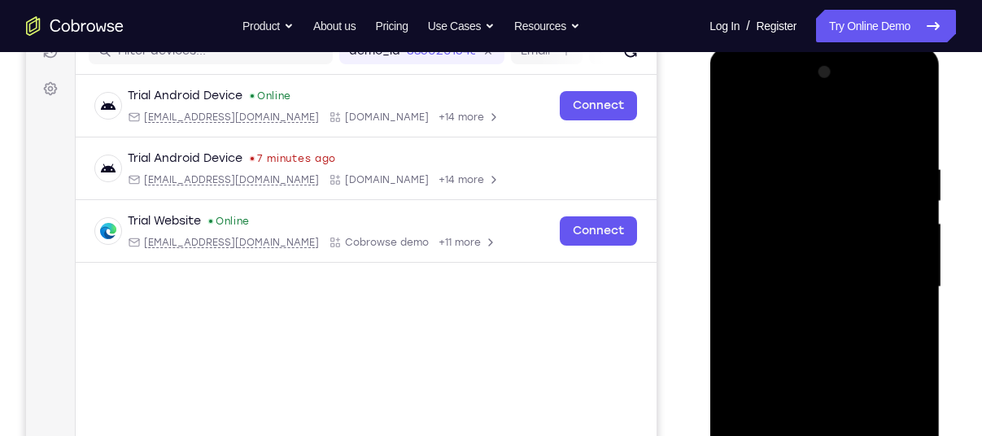
scroll to position [233, 0]
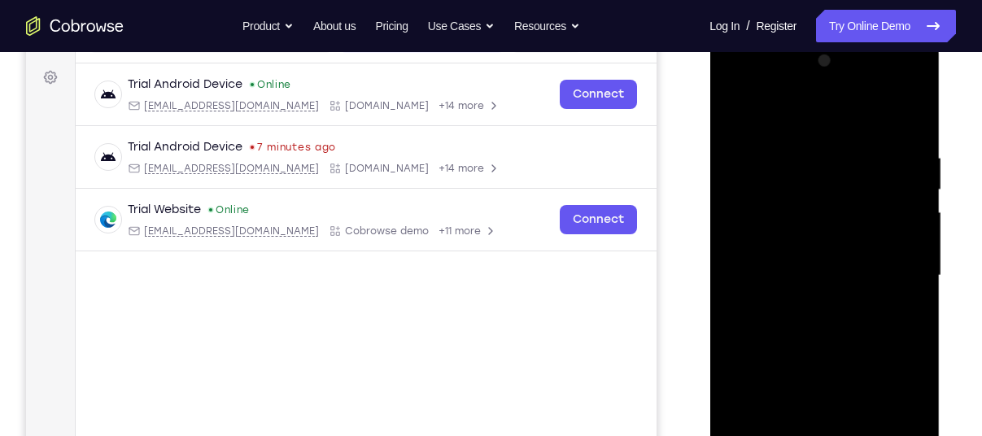
click at [733, 116] on div at bounding box center [824, 276] width 205 height 456
click at [735, 112] on div at bounding box center [824, 276] width 205 height 456
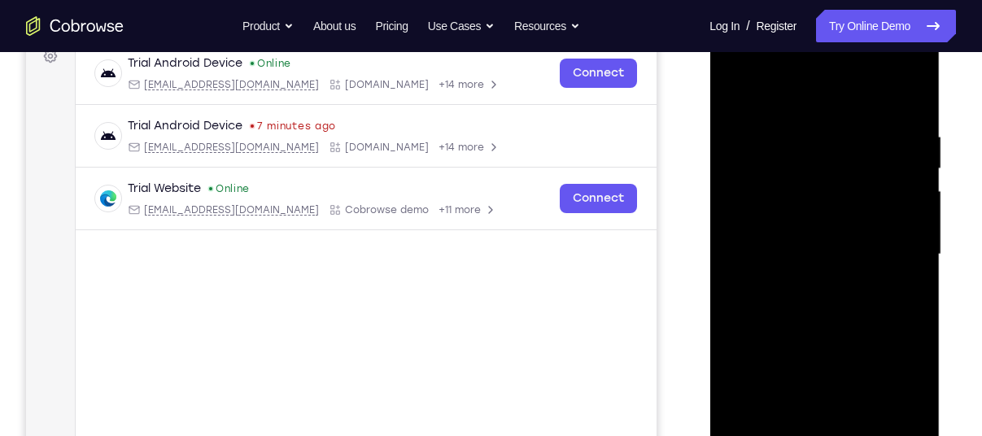
scroll to position [255, 0]
click at [801, 130] on div at bounding box center [824, 254] width 205 height 456
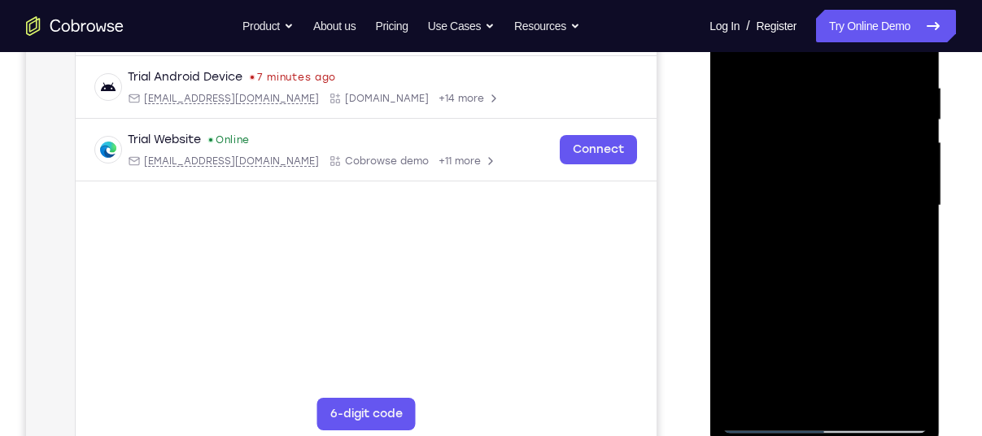
scroll to position [308, 0]
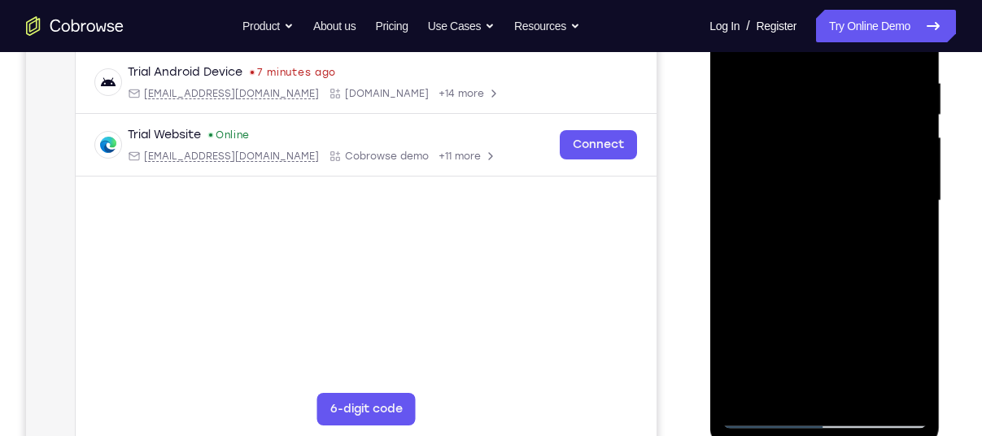
click at [790, 385] on div at bounding box center [824, 201] width 205 height 456
click at [781, 328] on div at bounding box center [824, 201] width 205 height 456
click at [853, 227] on div at bounding box center [824, 201] width 205 height 456
click at [858, 390] on div at bounding box center [824, 201] width 205 height 456
click at [900, 390] on div at bounding box center [824, 201] width 205 height 456
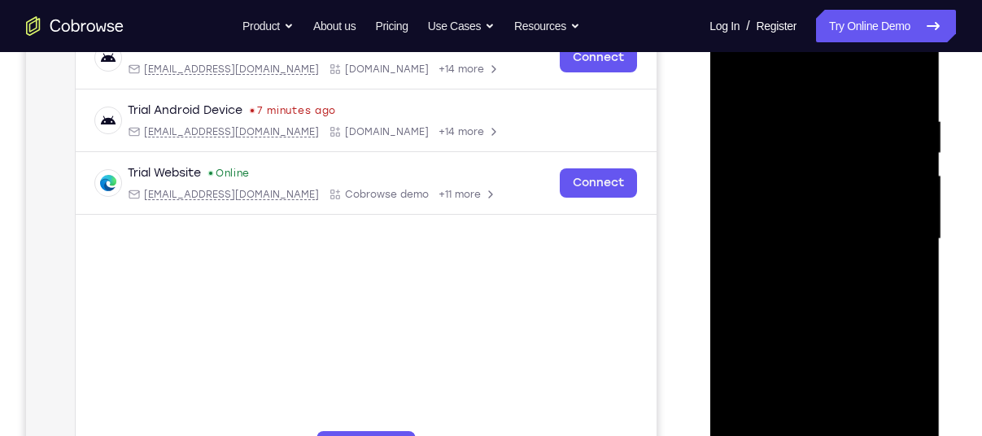
scroll to position [266, 0]
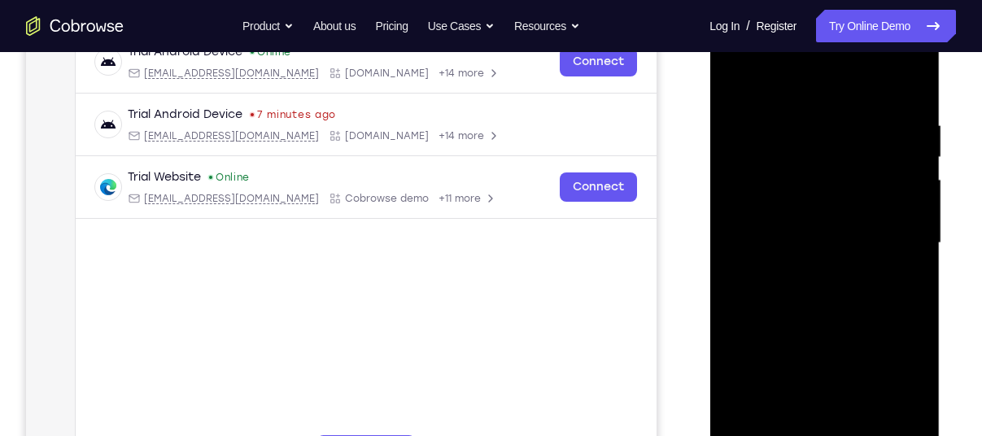
click at [885, 430] on div at bounding box center [824, 243] width 205 height 456
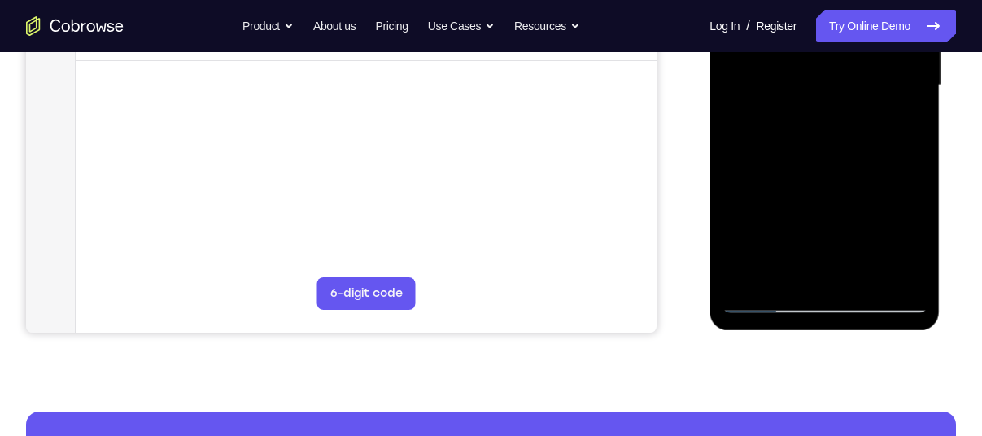
scroll to position [425, 0]
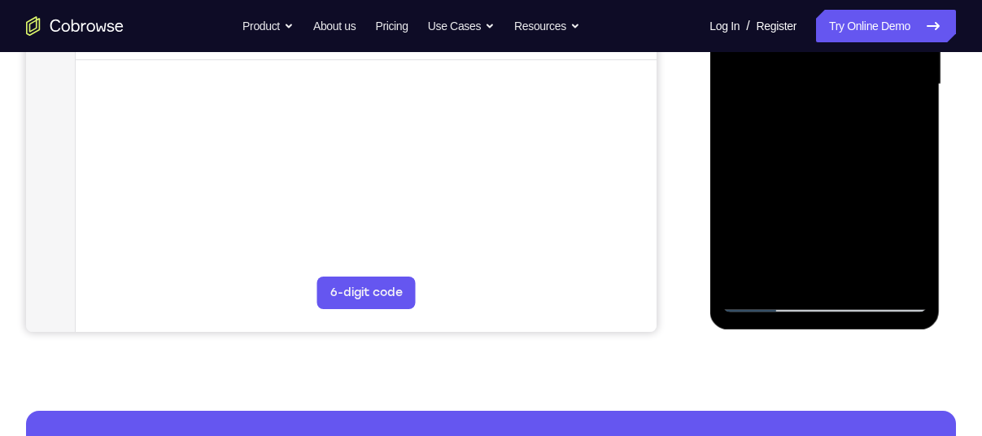
click at [767, 297] on div at bounding box center [824, 85] width 205 height 456
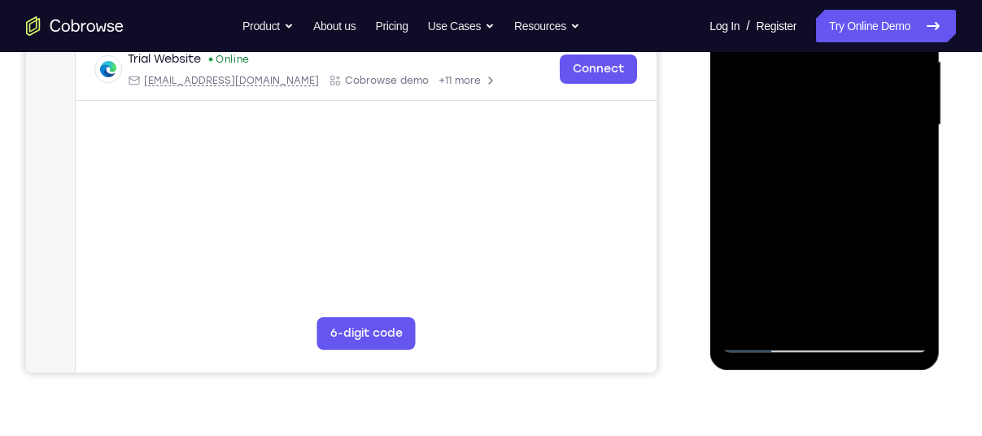
scroll to position [386, 0]
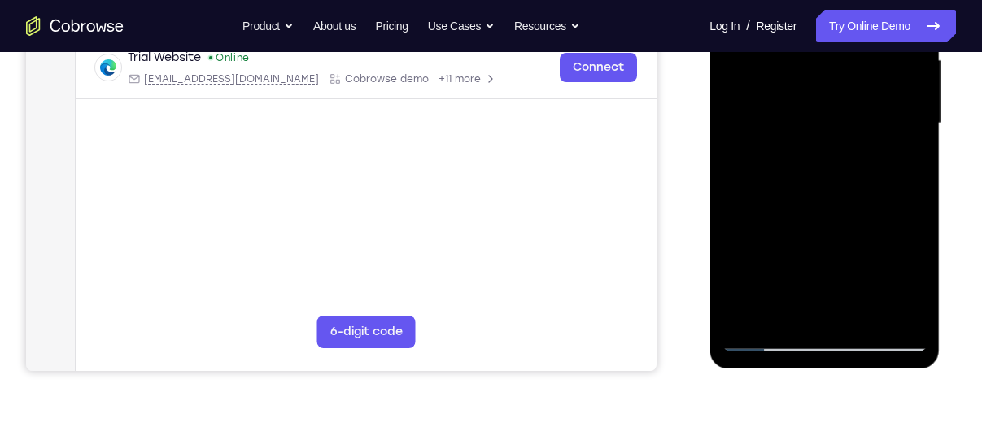
click at [765, 342] on div at bounding box center [824, 124] width 205 height 456
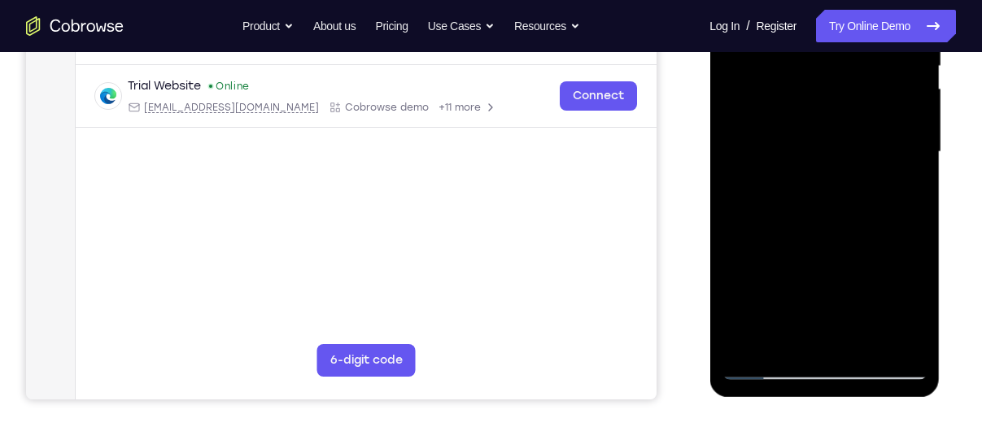
scroll to position [356, 0]
click at [801, 149] on div at bounding box center [824, 153] width 205 height 456
click at [786, 332] on div at bounding box center [824, 153] width 205 height 456
click at [913, 306] on div at bounding box center [824, 153] width 205 height 456
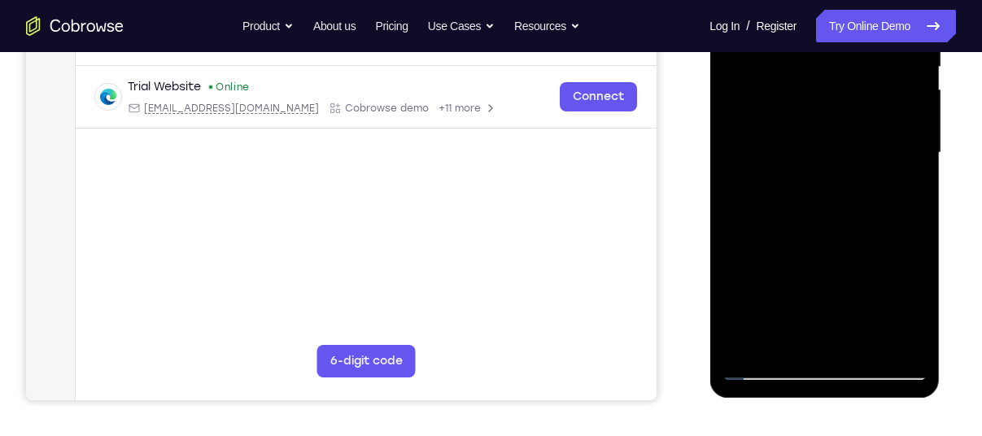
click at [913, 306] on div at bounding box center [824, 153] width 205 height 456
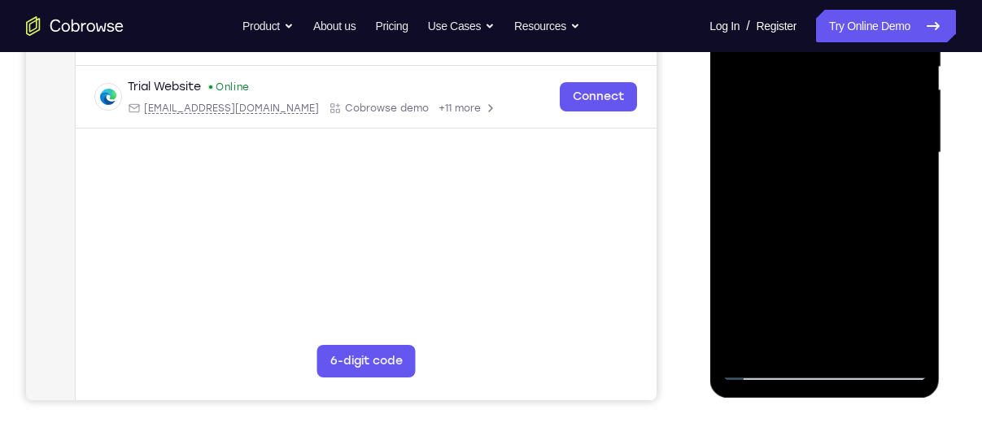
click at [913, 306] on div at bounding box center [824, 153] width 205 height 456
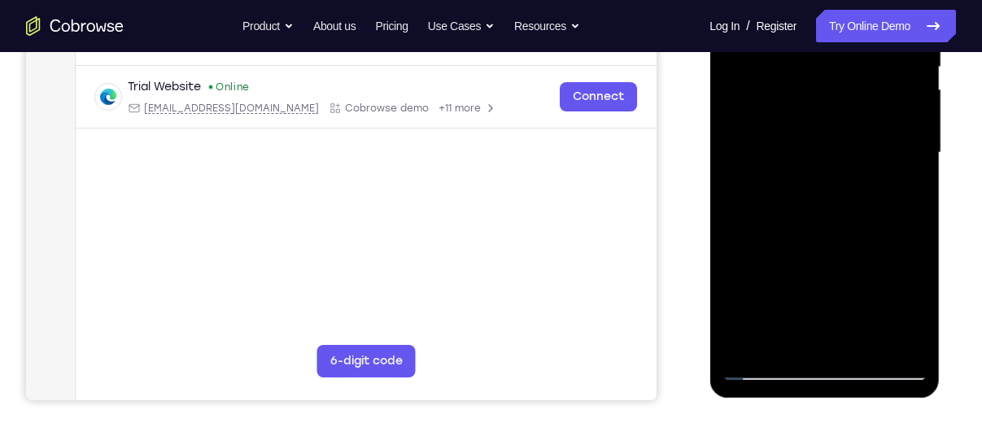
click at [913, 306] on div at bounding box center [824, 153] width 205 height 456
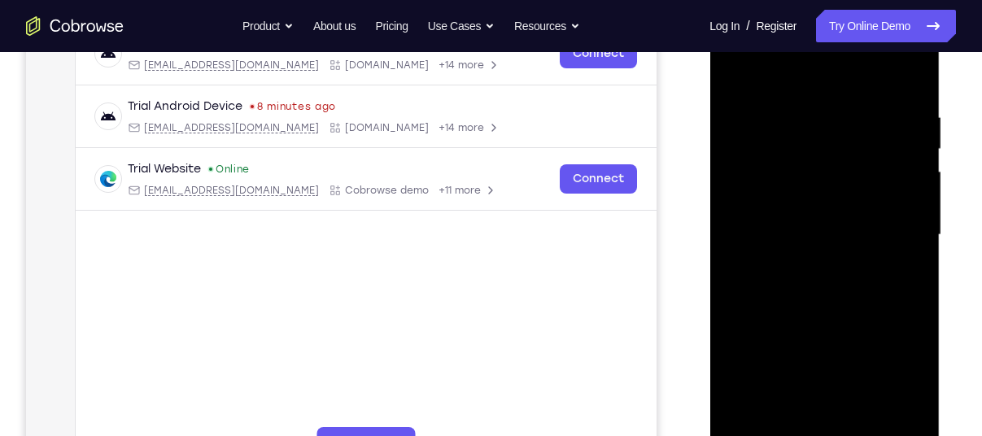
scroll to position [278, 0]
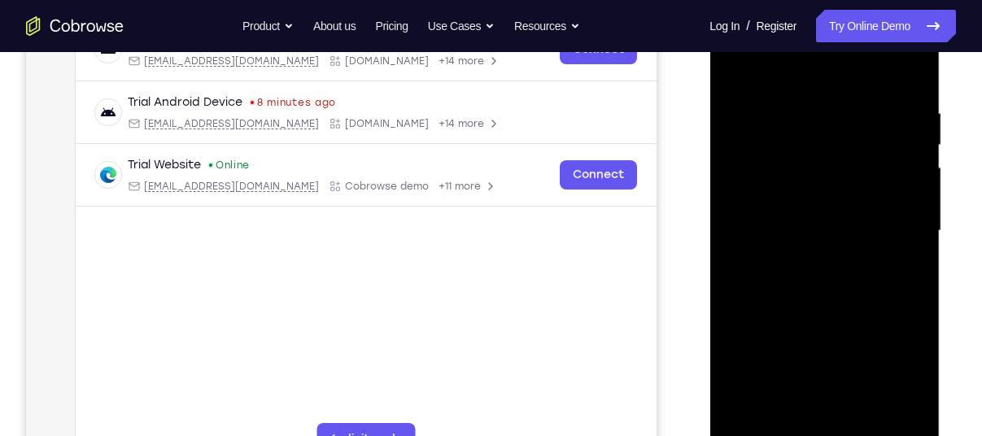
drag, startPoint x: 769, startPoint y: 356, endPoint x: 908, endPoint y: 383, distance: 141.7
click at [908, 383] on div at bounding box center [824, 231] width 205 height 456
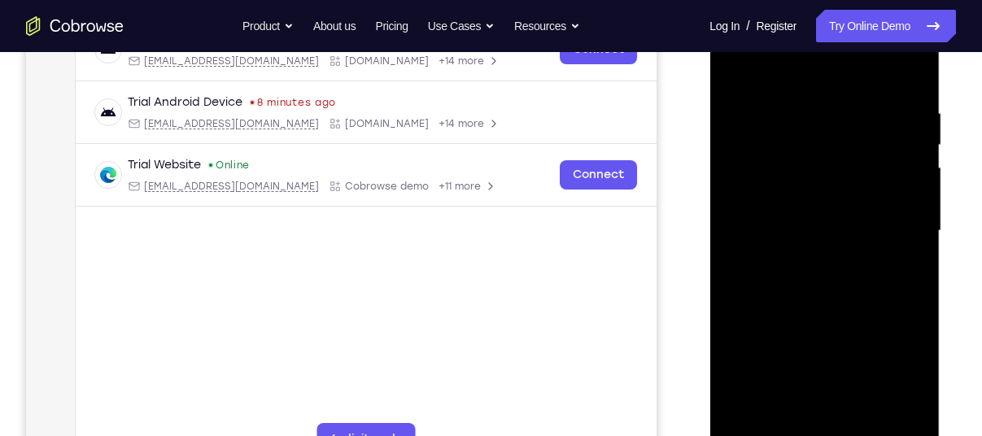
click at [908, 383] on div at bounding box center [824, 231] width 205 height 456
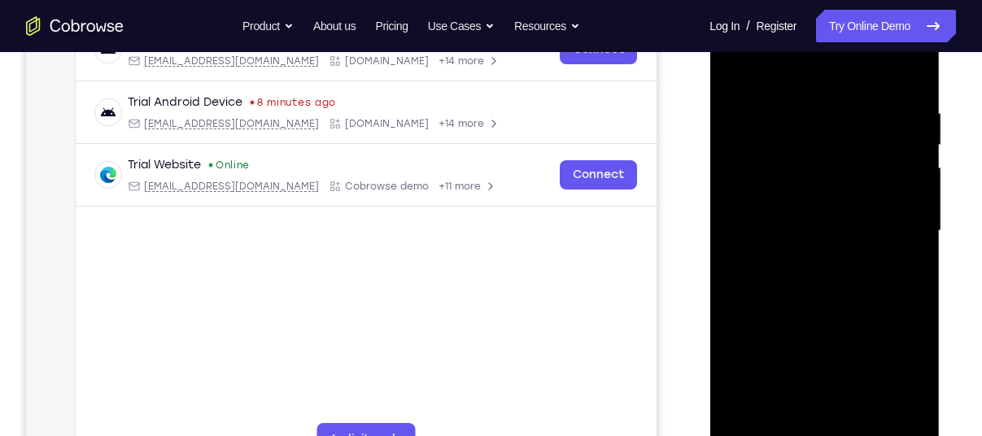
click at [908, 383] on div at bounding box center [824, 231] width 205 height 456
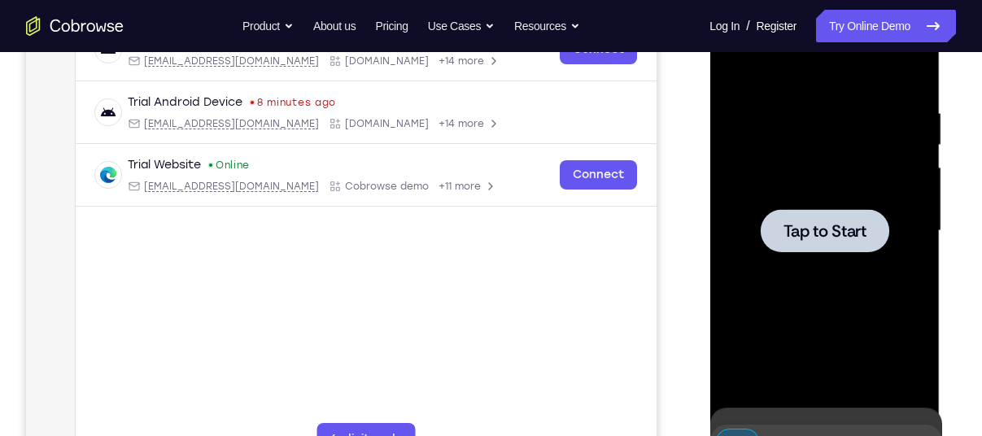
click at [908, 383] on div at bounding box center [824, 231] width 205 height 456
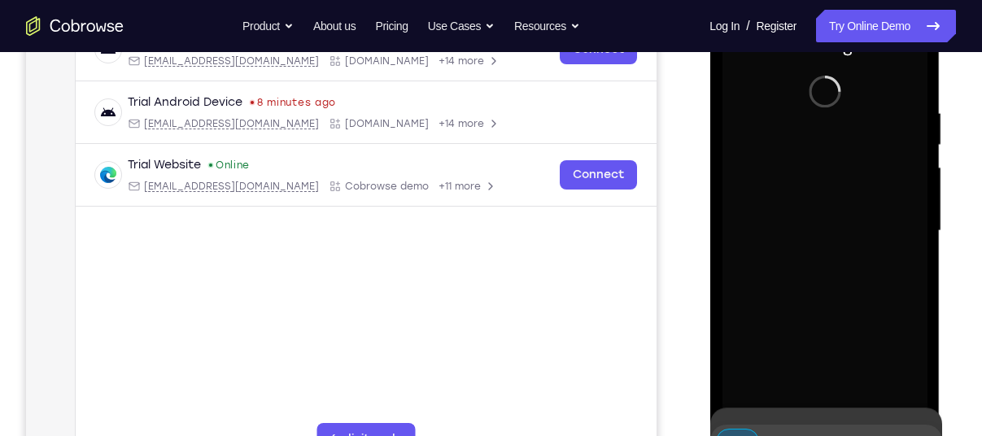
click at [908, 383] on div at bounding box center [824, 231] width 205 height 456
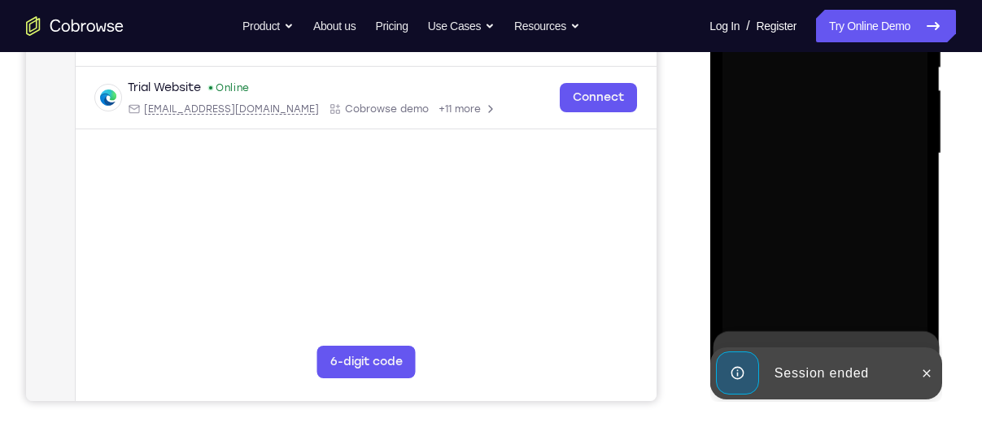
scroll to position [360, 0]
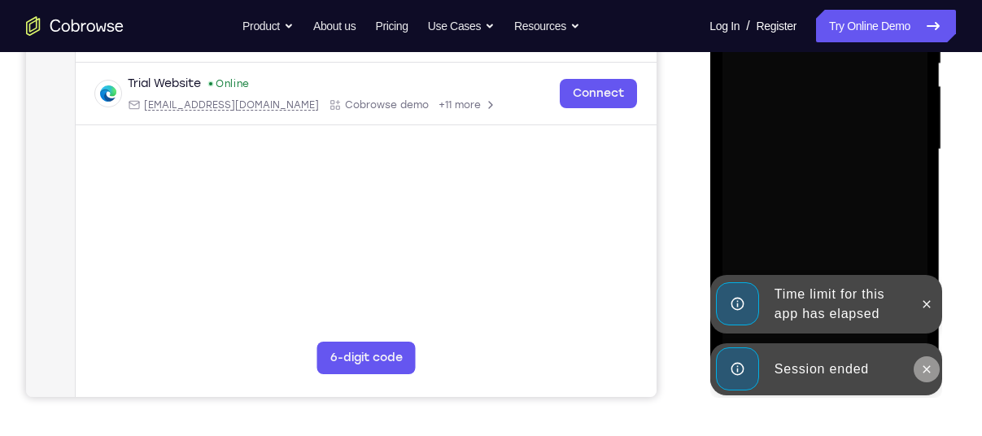
click at [924, 364] on icon at bounding box center [925, 369] width 13 height 13
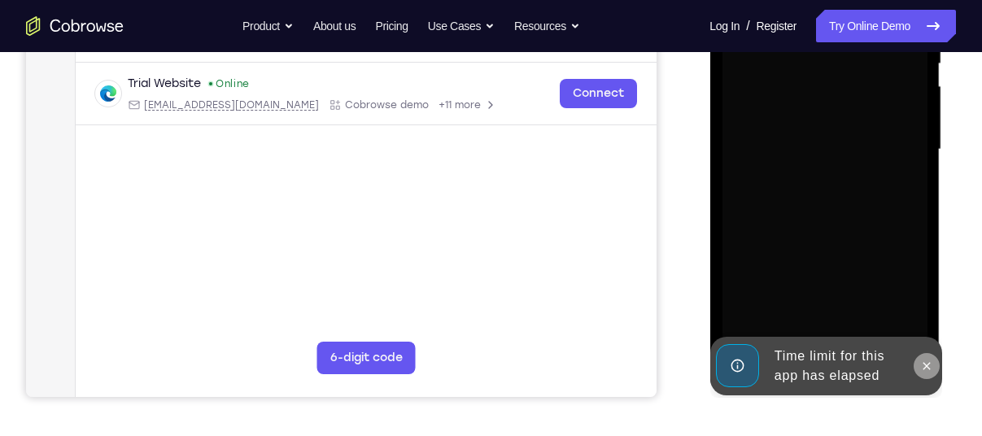
click at [925, 313] on div "Online web based iOS Simulators and Android Emulators. Run iPhone, iPad, Mobile…" at bounding box center [825, 154] width 232 height 488
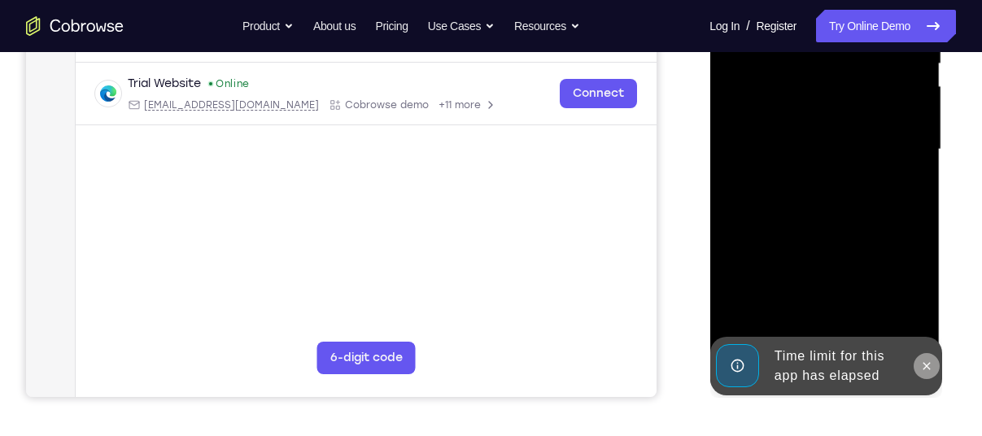
click at [930, 372] on button at bounding box center [926, 366] width 26 height 26
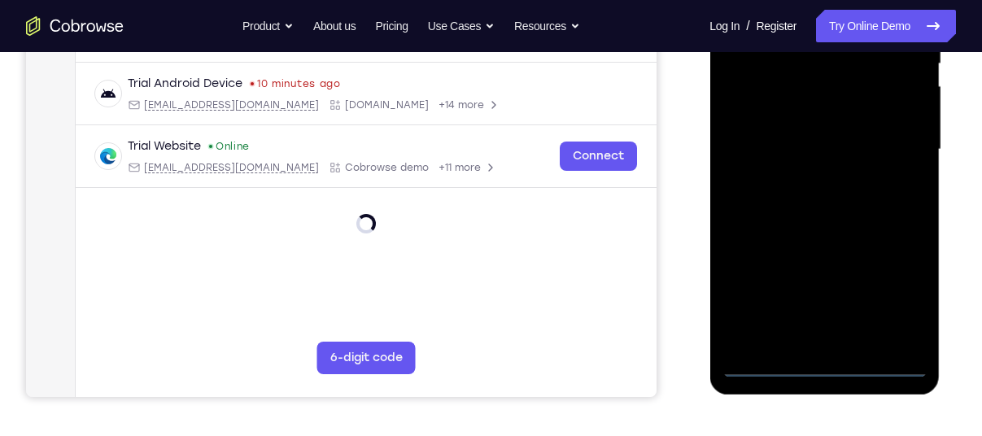
click at [821, 366] on div at bounding box center [824, 150] width 205 height 456
click at [873, 273] on div at bounding box center [824, 150] width 205 height 456
click at [880, 280] on div at bounding box center [824, 150] width 205 height 456
click at [887, 288] on div at bounding box center [824, 150] width 205 height 456
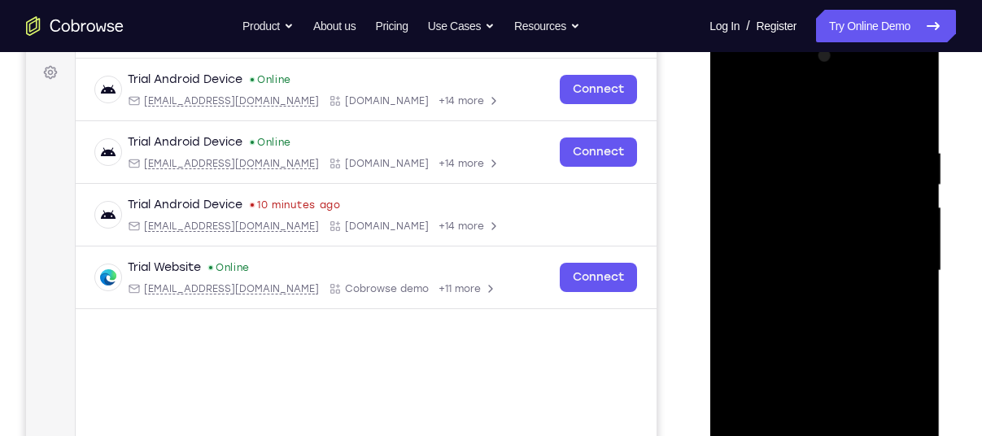
scroll to position [239, 0]
click at [727, 72] on div at bounding box center [824, 270] width 205 height 456
click at [735, 85] on div at bounding box center [824, 270] width 205 height 456
click at [892, 260] on div at bounding box center [824, 270] width 205 height 456
click at [806, 297] on div at bounding box center [824, 270] width 205 height 456
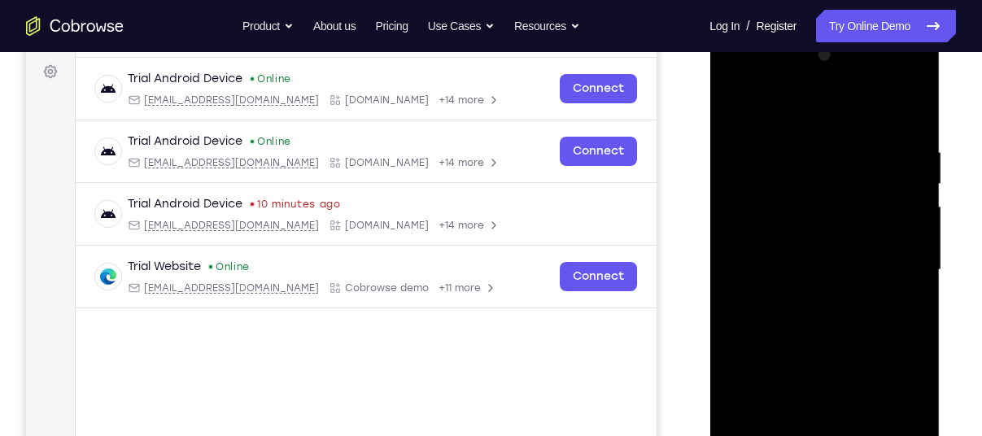
click at [781, 238] on div at bounding box center [824, 270] width 205 height 456
click at [809, 244] on div at bounding box center [824, 270] width 205 height 456
click at [793, 251] on div at bounding box center [824, 270] width 205 height 456
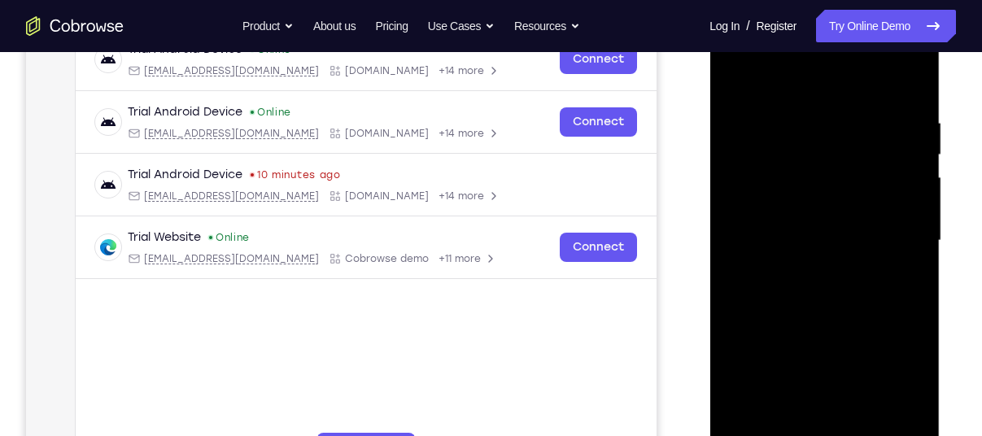
scroll to position [269, 0]
click at [912, 216] on div at bounding box center [824, 240] width 205 height 456
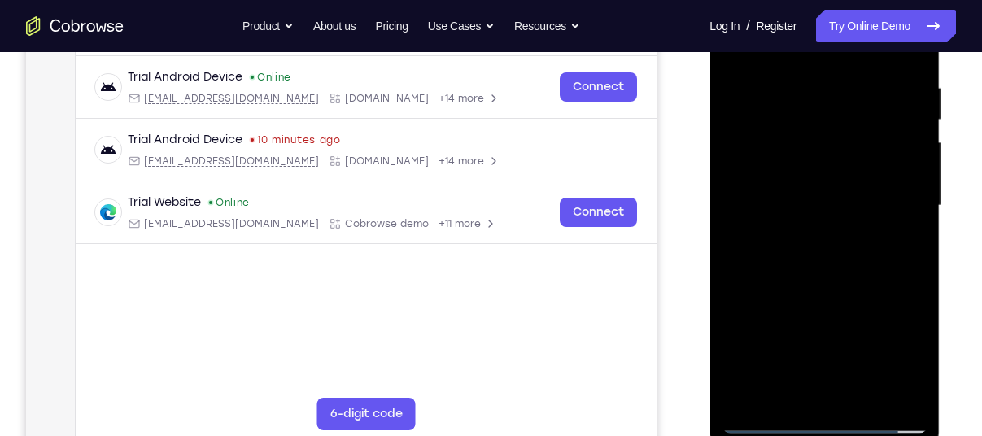
scroll to position [305, 0]
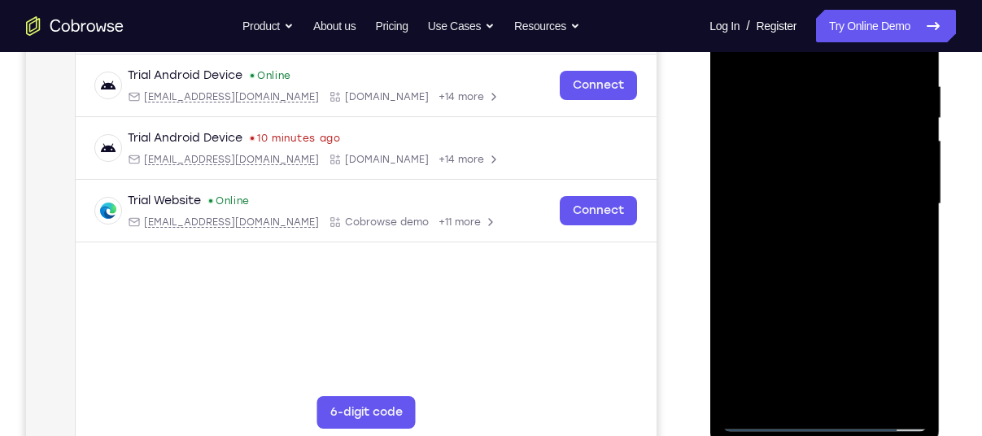
click at [819, 142] on div at bounding box center [824, 204] width 205 height 456
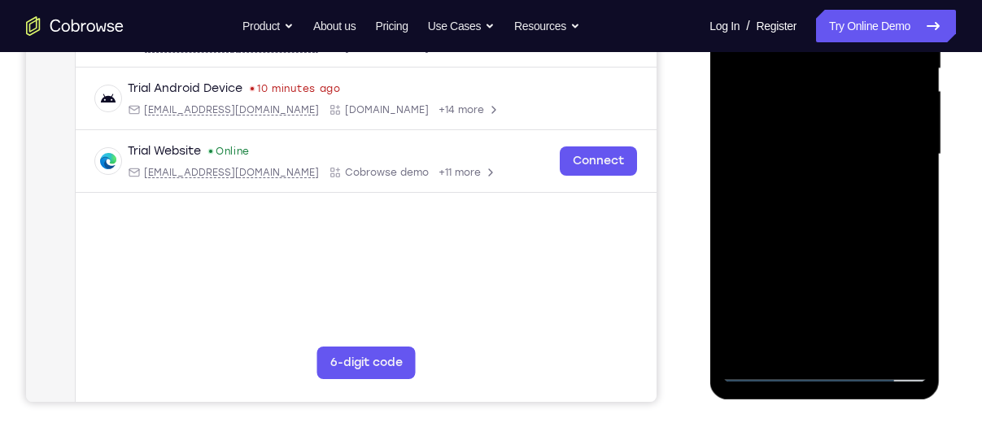
scroll to position [369, 0]
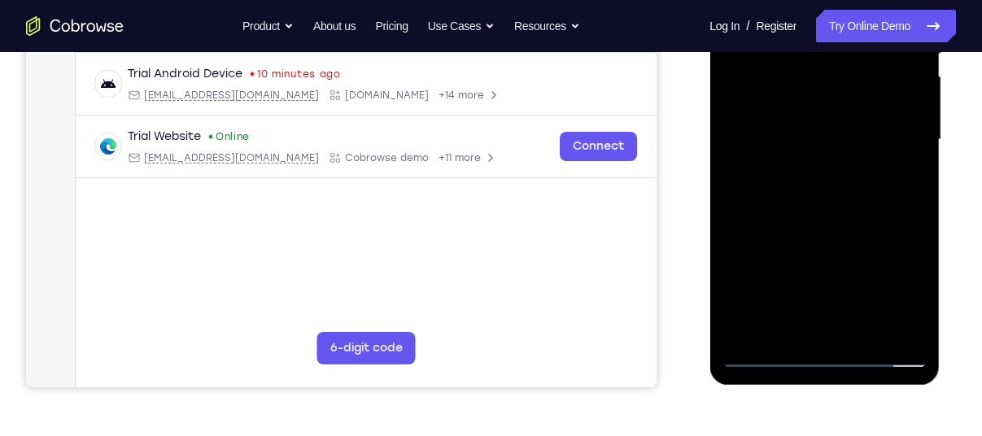
click at [862, 331] on div at bounding box center [824, 140] width 205 height 456
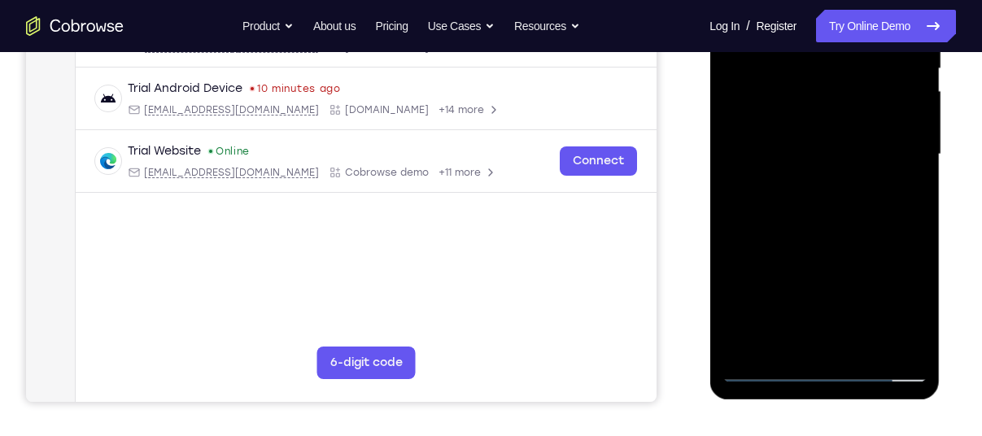
scroll to position [354, 0]
click at [818, 235] on div at bounding box center [824, 156] width 205 height 456
click at [809, 140] on div at bounding box center [824, 156] width 205 height 456
click at [802, 340] on div at bounding box center [824, 156] width 205 height 456
click at [774, 194] on div at bounding box center [824, 156] width 205 height 456
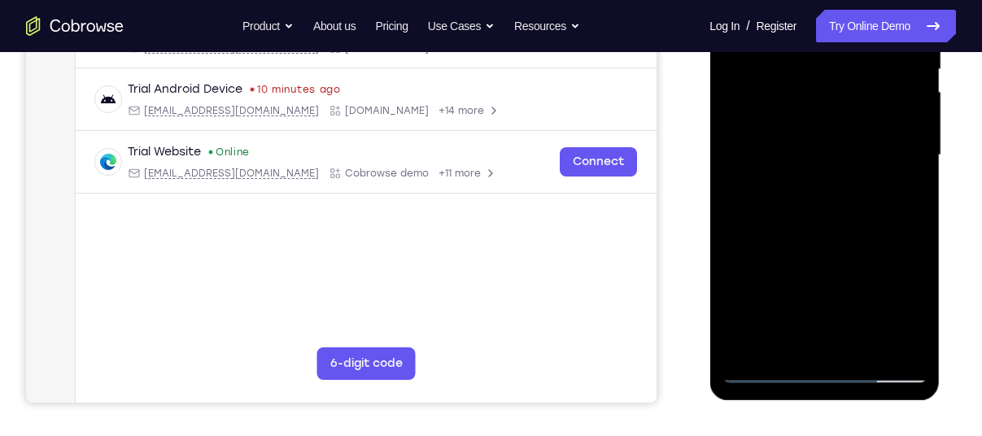
click at [909, 308] on div at bounding box center [824, 156] width 205 height 456
click at [810, 190] on div at bounding box center [824, 156] width 205 height 456
click at [907, 194] on div at bounding box center [824, 156] width 205 height 456
click at [761, 369] on div at bounding box center [824, 156] width 205 height 456
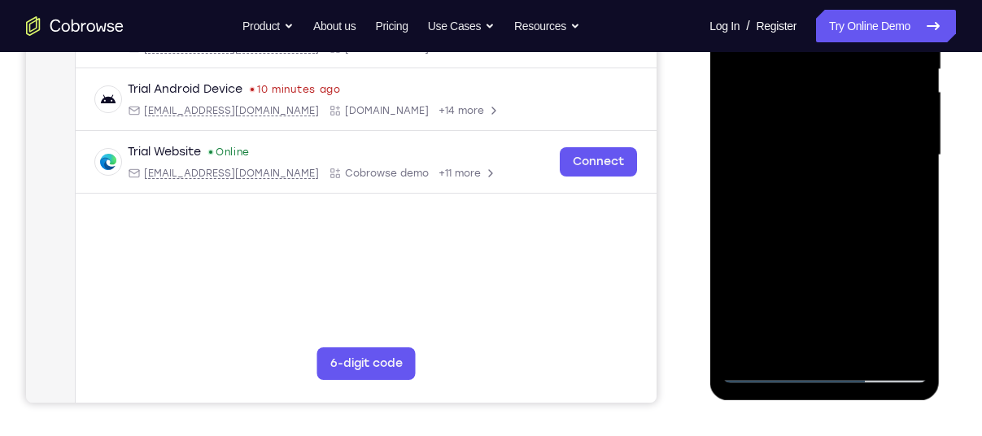
click at [768, 333] on div at bounding box center [824, 156] width 205 height 456
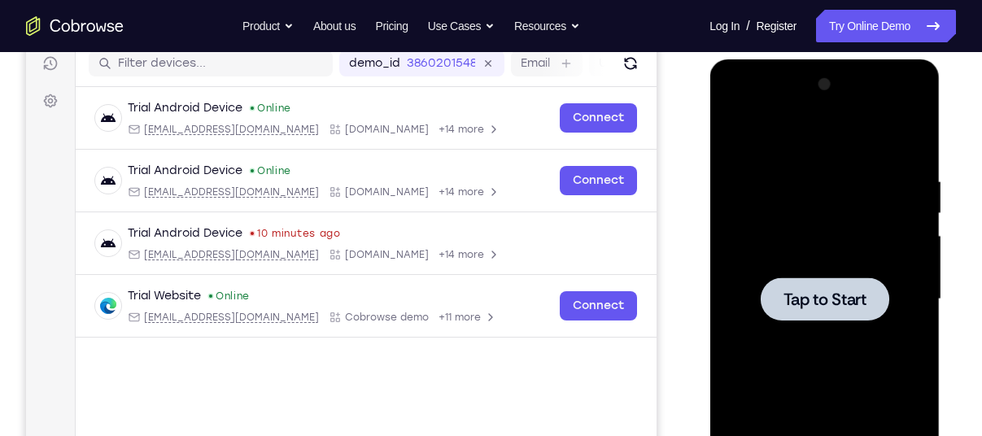
scroll to position [209, 0]
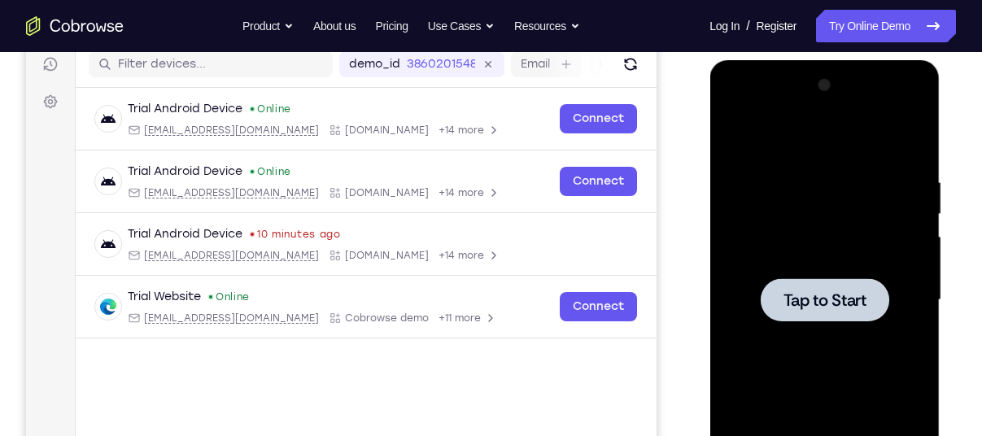
click at [849, 287] on div at bounding box center [824, 299] width 129 height 43
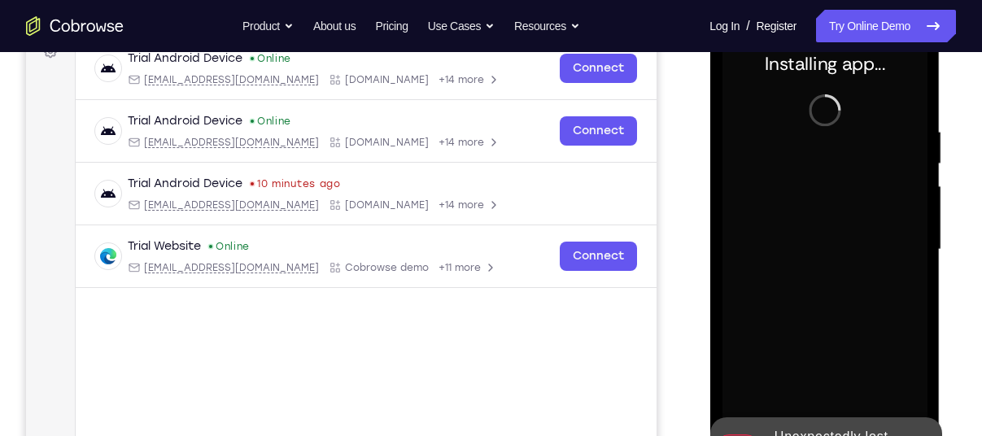
scroll to position [264, 0]
